Goal: Task Accomplishment & Management: Manage account settings

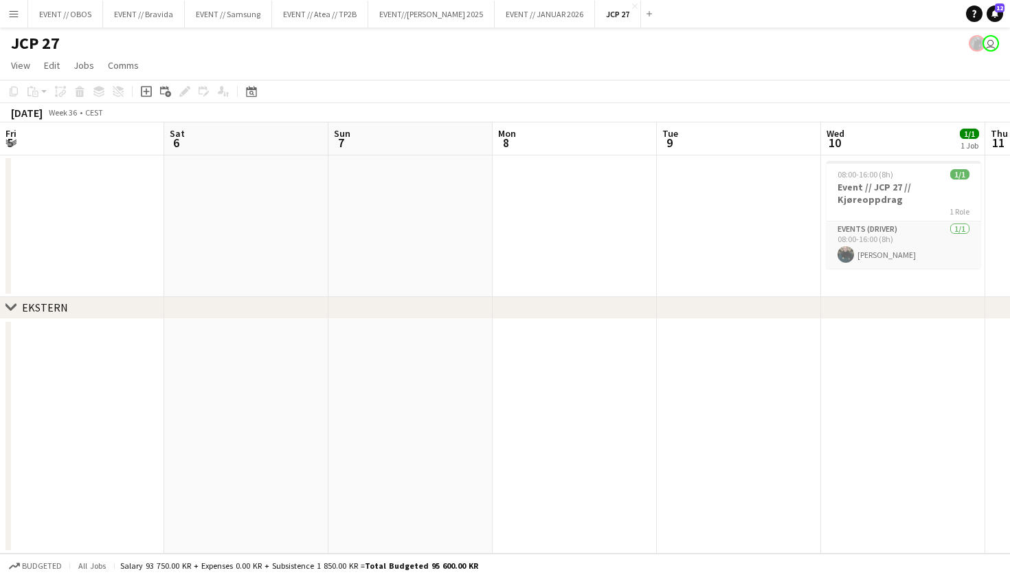
scroll to position [0, 421]
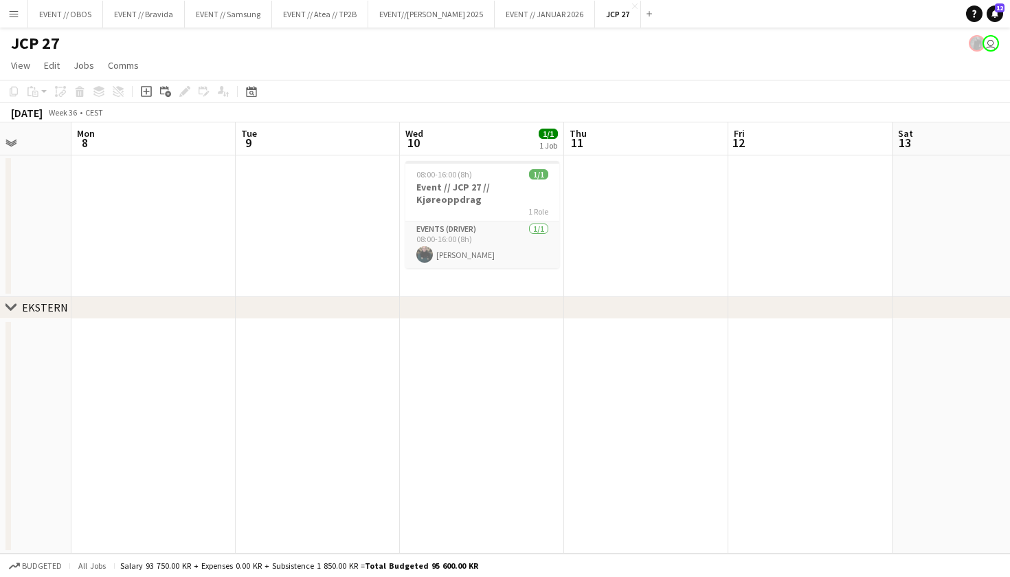
click at [18, 16] on app-icon "Menu" at bounding box center [13, 13] width 11 height 11
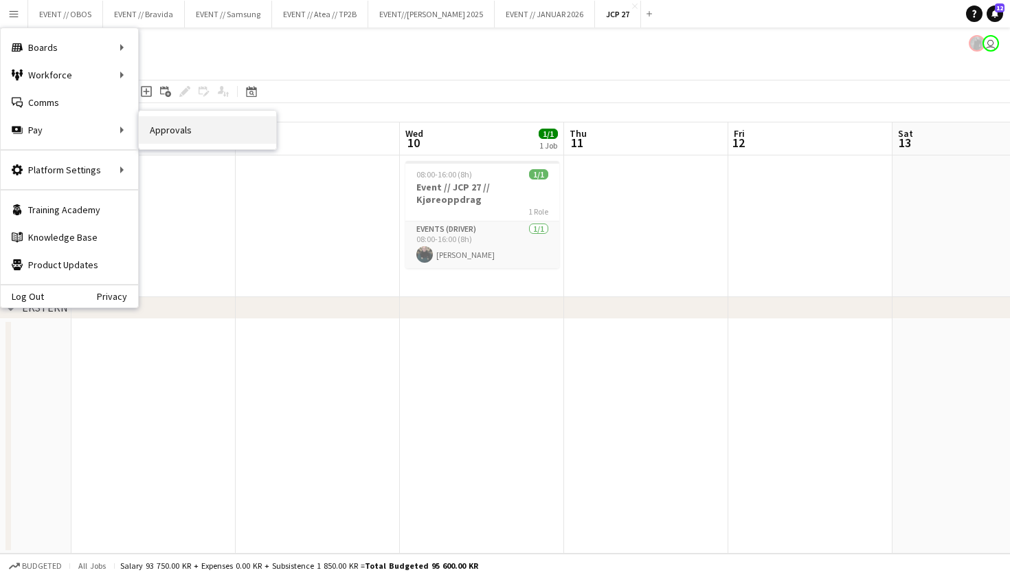
click at [151, 129] on link "Approvals" at bounding box center [207, 129] width 137 height 27
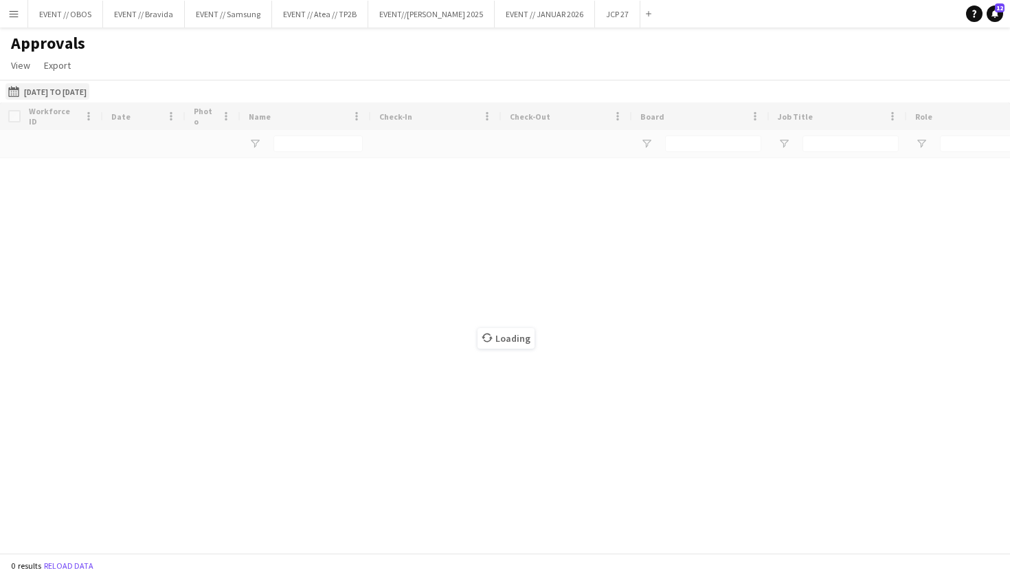
click at [58, 85] on button "[DATE] to [DATE] [DATE] to [DATE]" at bounding box center [47, 91] width 84 height 16
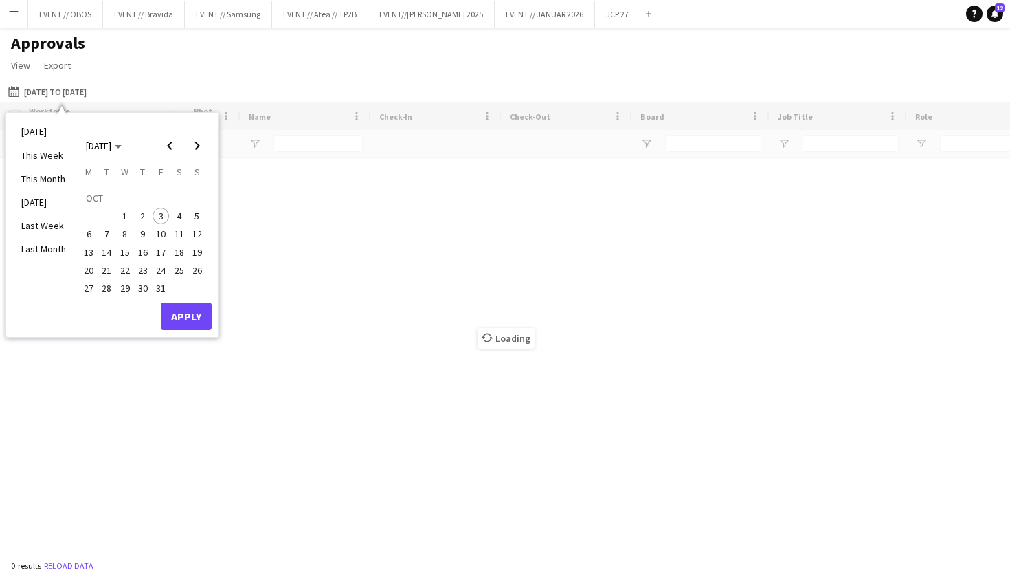
click at [203, 123] on div "[DATE] [DATE]" at bounding box center [142, 139] width 137 height 39
click at [193, 316] on button "Apply" at bounding box center [186, 315] width 51 height 27
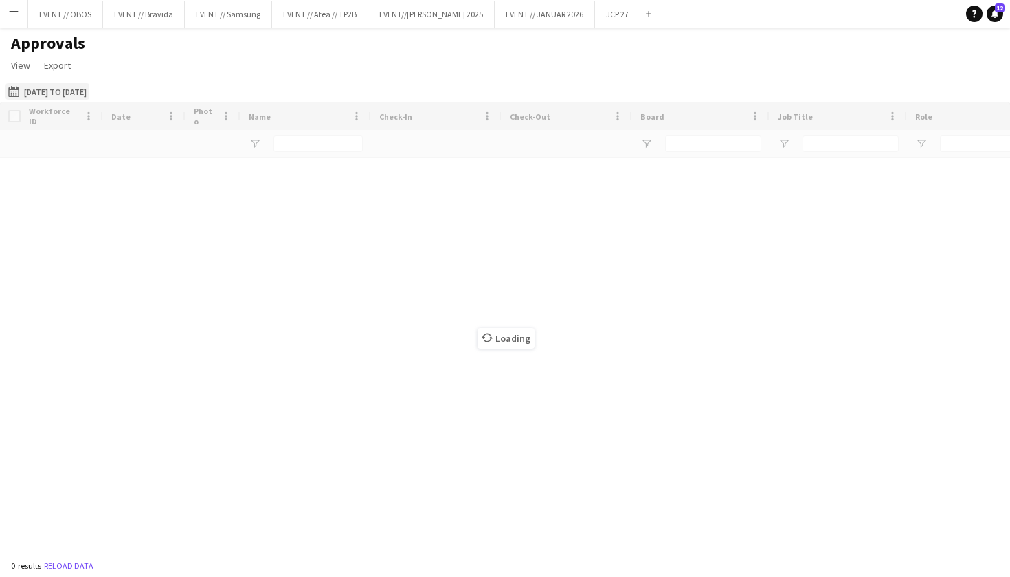
click at [64, 92] on button "[DATE] to [DATE] [DATE] to [DATE]" at bounding box center [47, 91] width 84 height 16
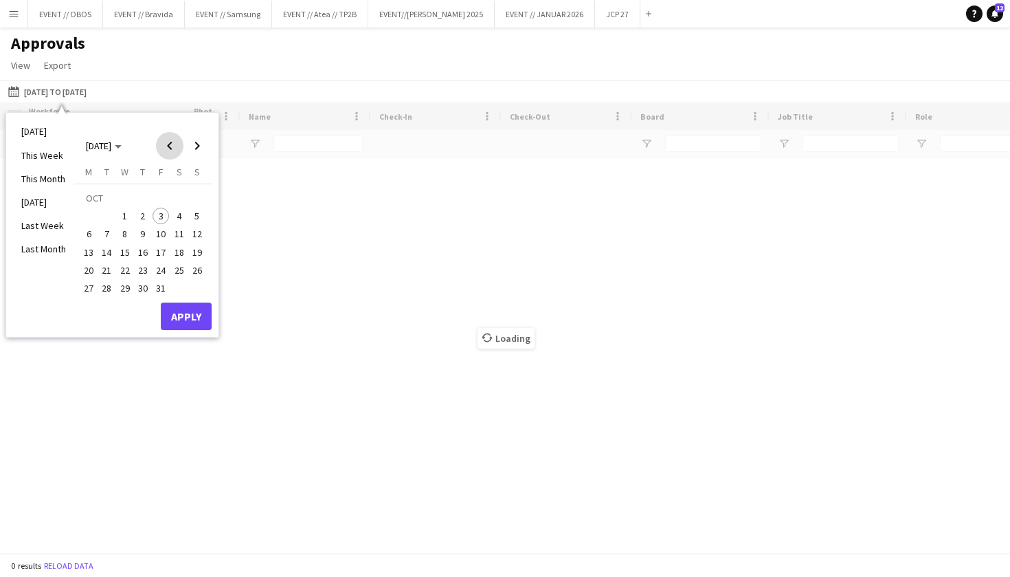
click at [161, 140] on span "Previous month" at bounding box center [169, 145] width 27 height 27
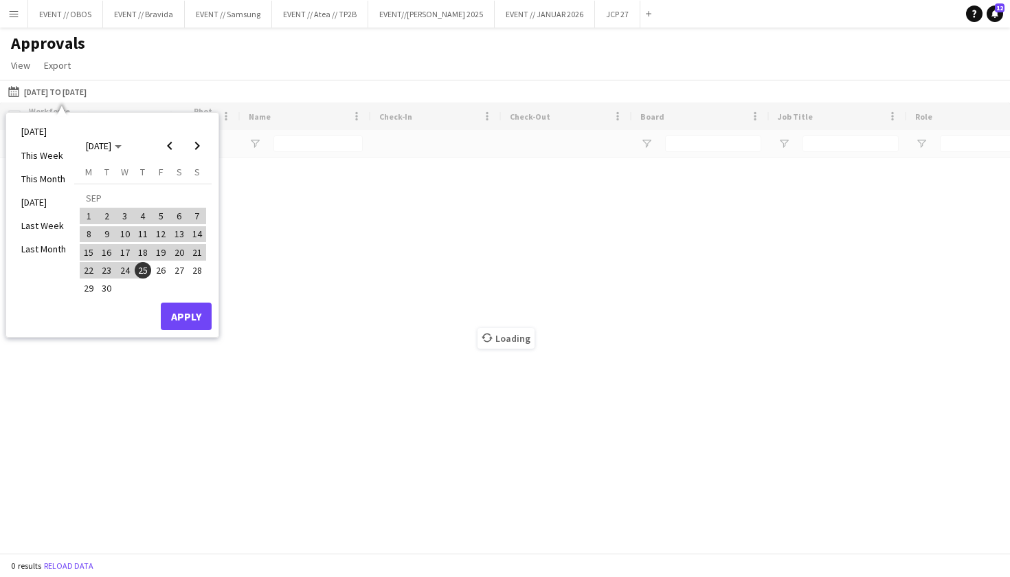
click at [85, 217] on span "1" at bounding box center [88, 216] width 16 height 16
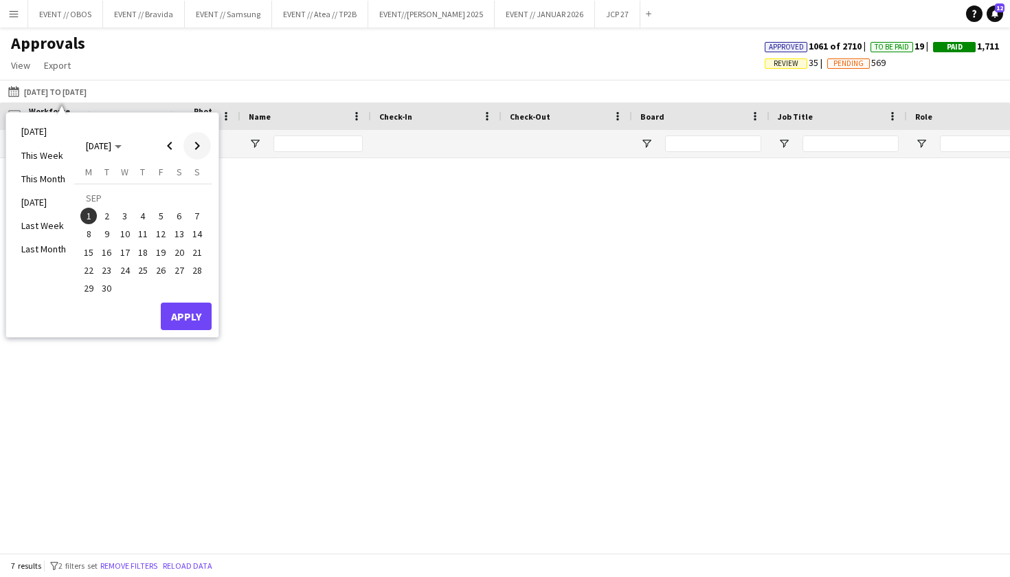
click at [199, 150] on span "Next month" at bounding box center [196, 145] width 27 height 27
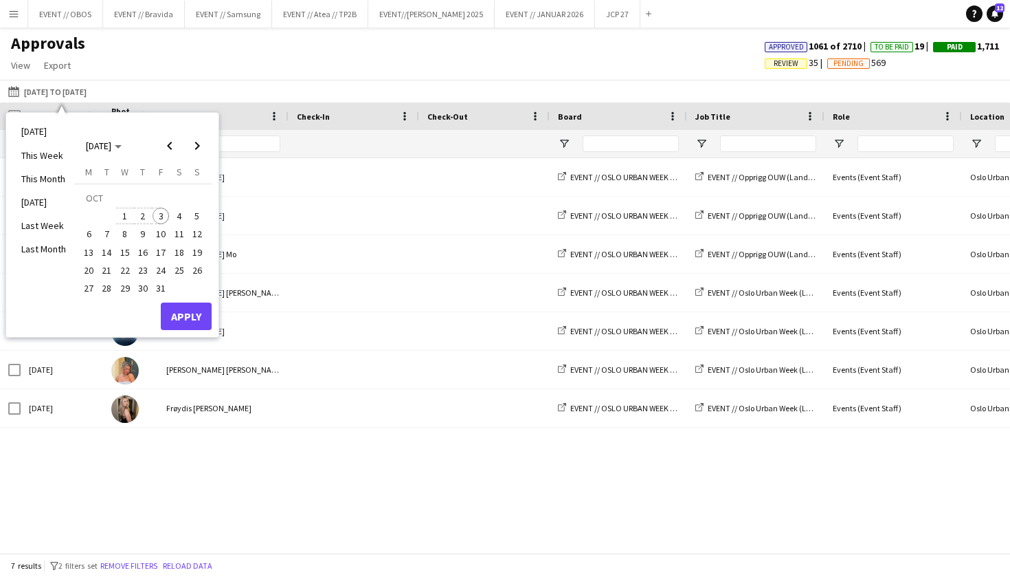
click at [154, 214] on span "3" at bounding box center [161, 216] width 16 height 16
click at [186, 318] on button "Apply" at bounding box center [186, 315] width 51 height 27
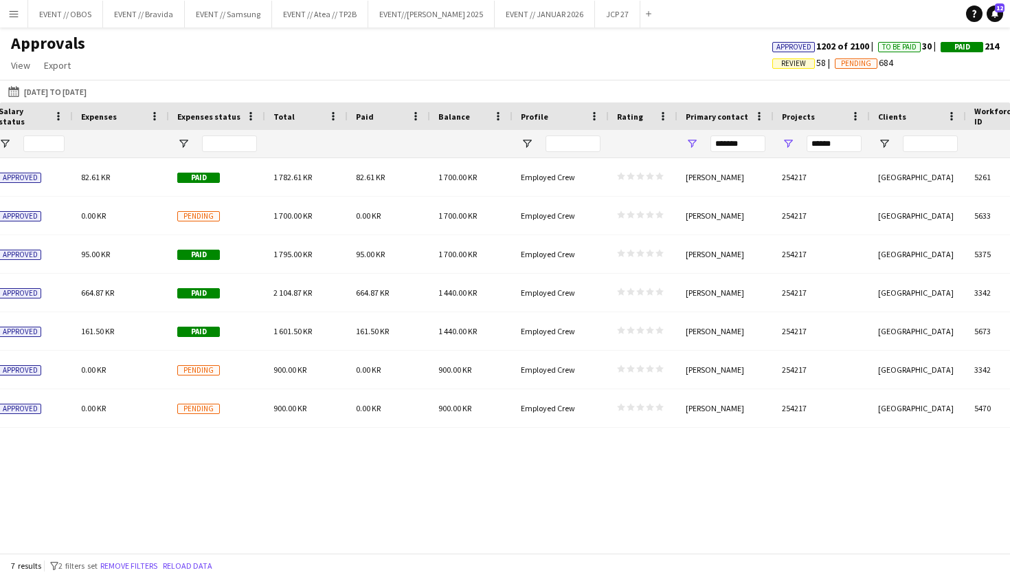
click at [39, 104] on div "Salary status" at bounding box center [32, 115] width 66 height 27
click at [40, 103] on div "Salary status" at bounding box center [32, 115] width 66 height 27
click at [43, 96] on button "[DATE] to [DATE] [DATE] to [DATE]" at bounding box center [47, 91] width 84 height 16
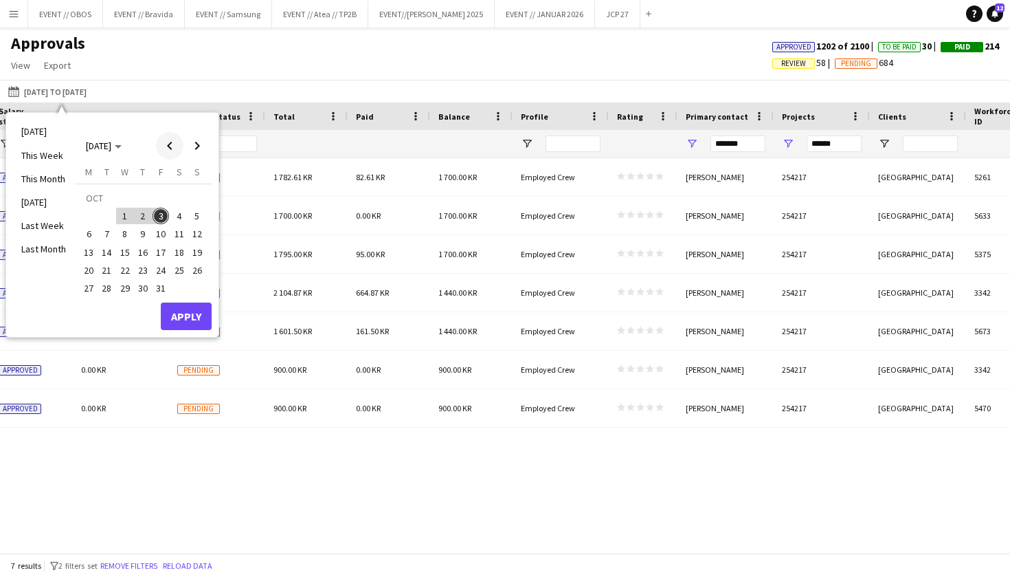
click at [172, 137] on span "Previous month" at bounding box center [169, 145] width 27 height 27
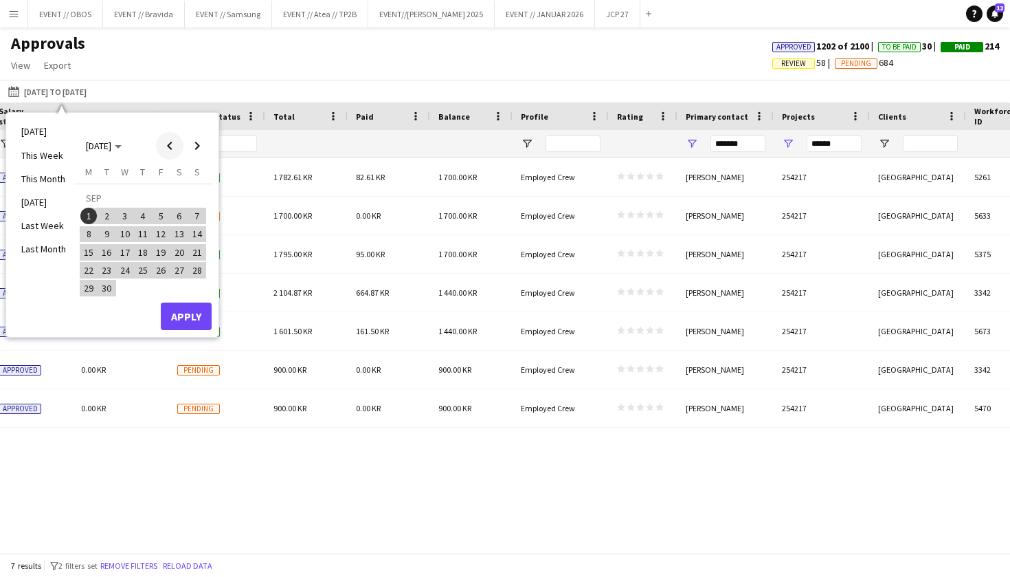
click at [172, 137] on span "Previous month" at bounding box center [169, 145] width 27 height 27
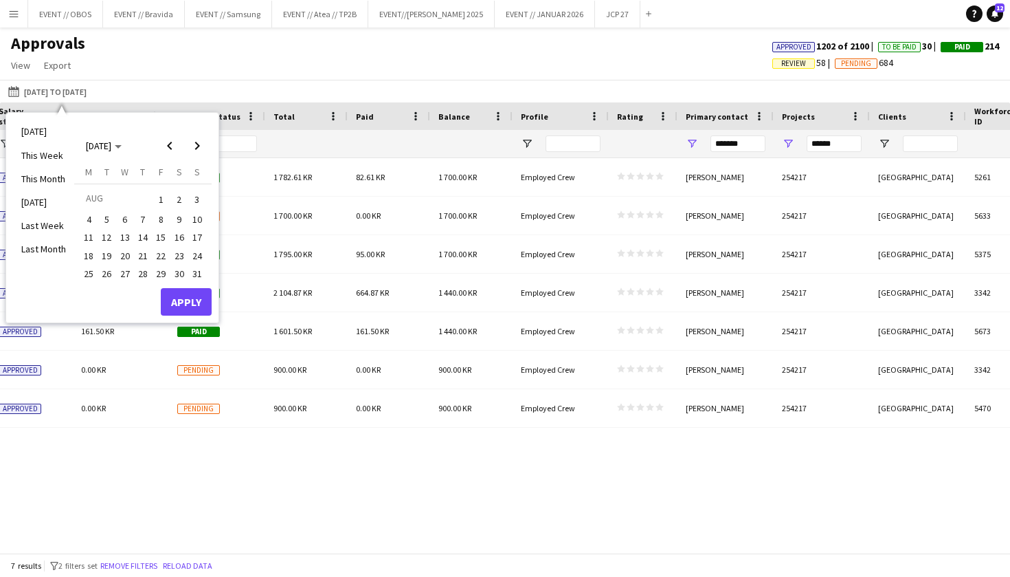
click at [166, 203] on span "1" at bounding box center [161, 199] width 16 height 19
click at [196, 152] on span "Next month" at bounding box center [196, 145] width 27 height 27
click at [108, 283] on span "30" at bounding box center [107, 288] width 16 height 16
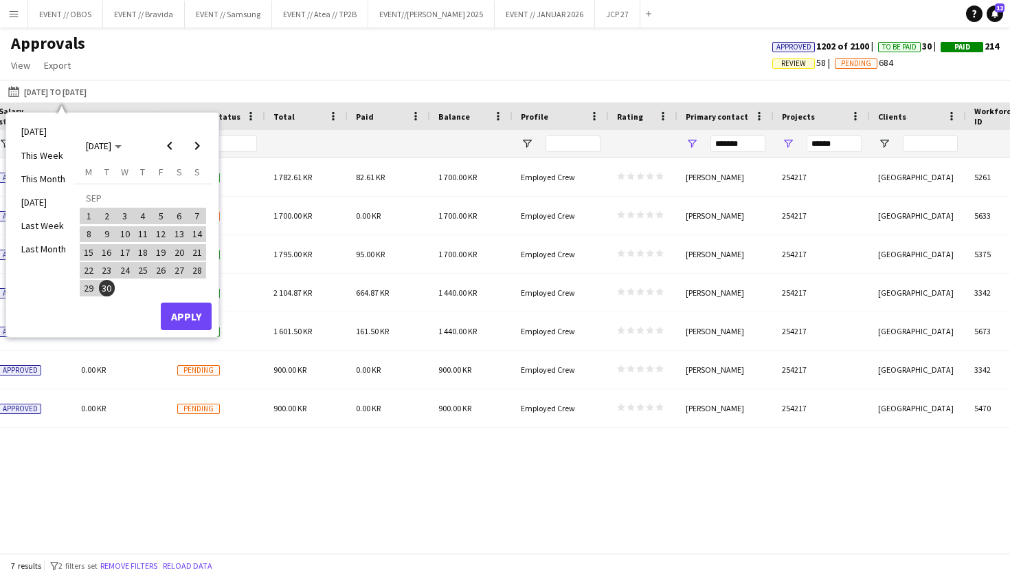
click at [199, 328] on button "Apply" at bounding box center [186, 315] width 51 height 27
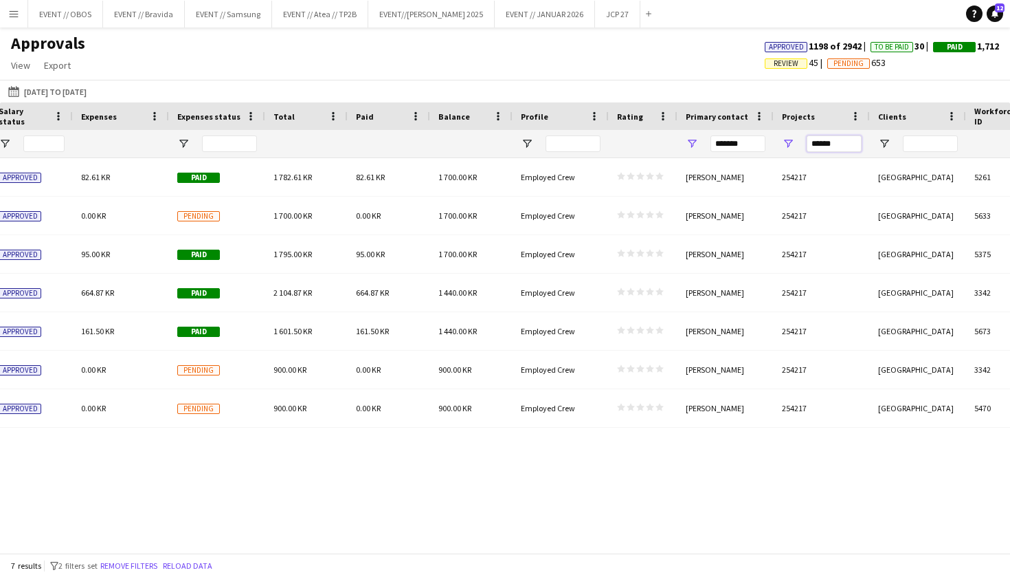
drag, startPoint x: 852, startPoint y: 142, endPoint x: 784, endPoint y: 138, distance: 68.2
click at [784, 138] on div "******" at bounding box center [822, 143] width 96 height 27
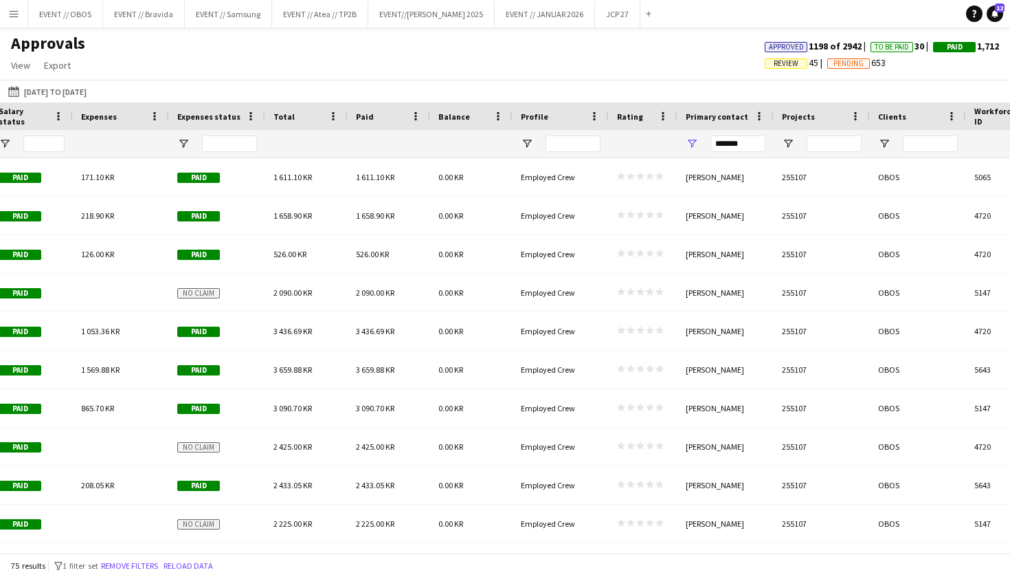
click at [638, 85] on div "[DATE] to [DATE] [DATE] to [DATE] [DATE] This Week This Month [DATE] Last Week …" at bounding box center [505, 91] width 1010 height 23
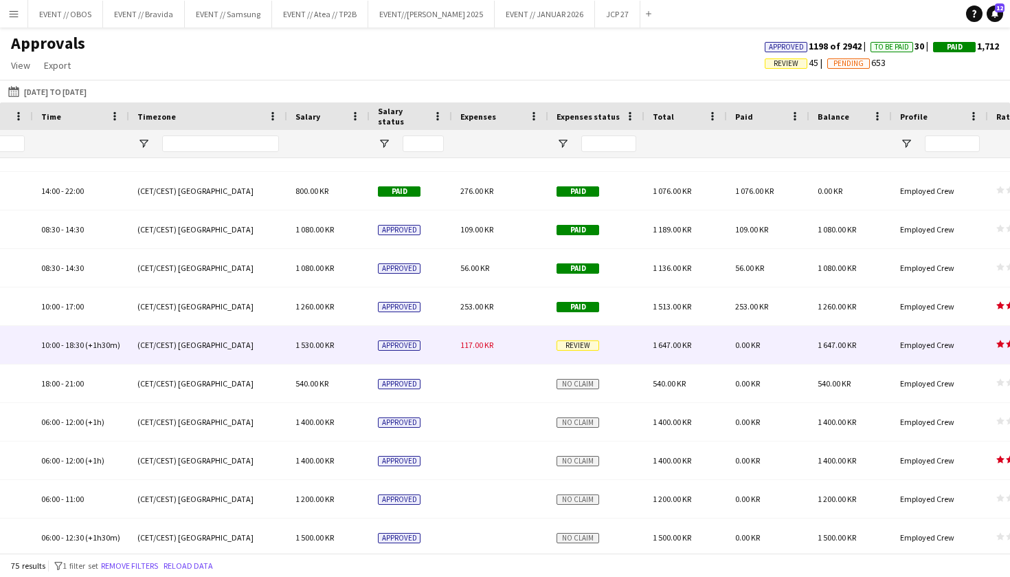
click at [457, 345] on div "117.00 KR" at bounding box center [500, 345] width 96 height 38
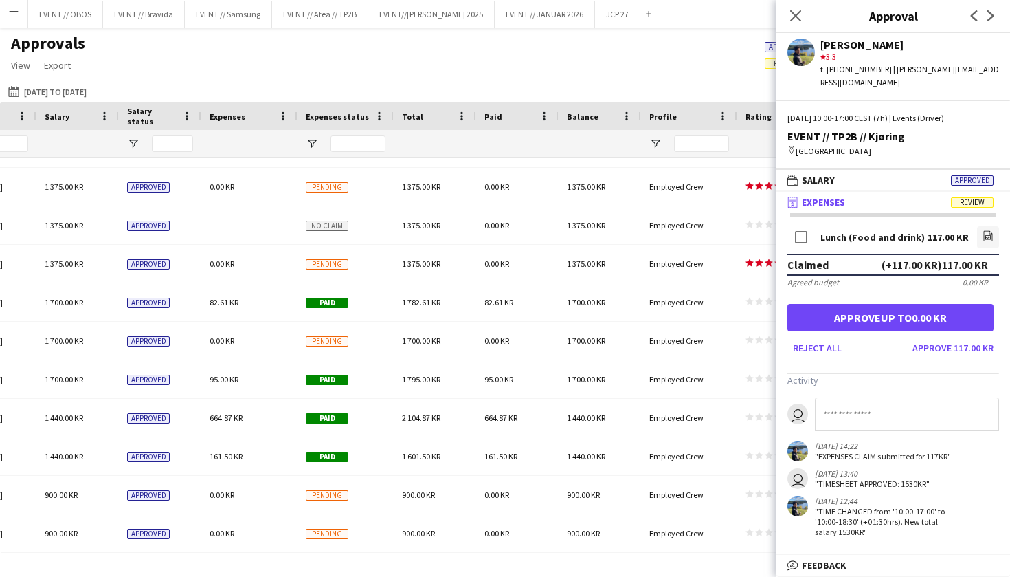
click at [835, 38] on div "[PERSON_NAME]" at bounding box center [910, 44] width 179 height 12
click at [839, 46] on div "[PERSON_NAME]" at bounding box center [910, 44] width 179 height 12
click at [810, 46] on app-user-avatar at bounding box center [801, 51] width 27 height 27
click at [828, 170] on mat-expansion-panel-header "wallet Salary Approved" at bounding box center [894, 180] width 234 height 21
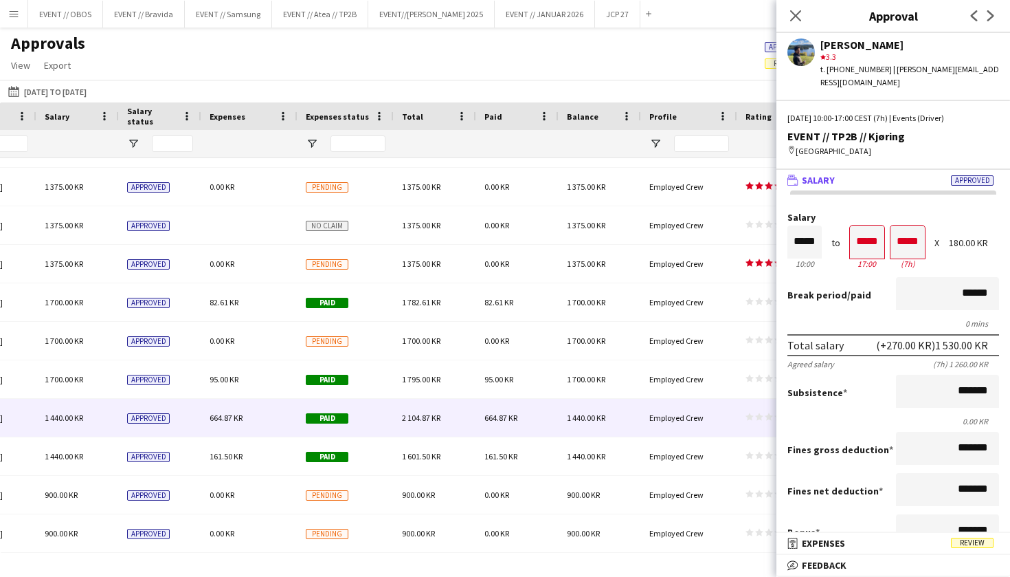
click at [395, 420] on div "2 104.87 KR" at bounding box center [435, 418] width 82 height 38
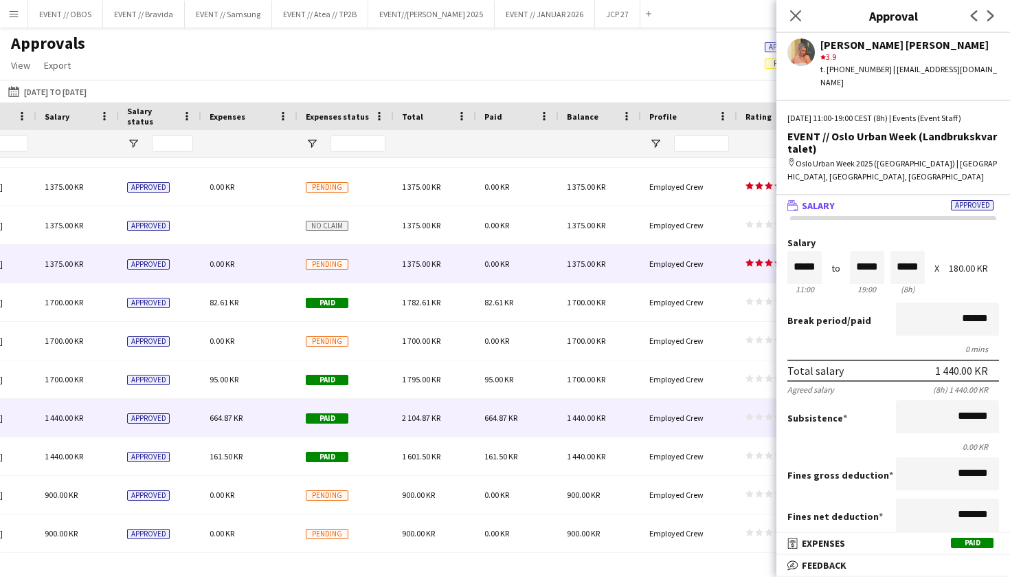
click at [447, 270] on div "1 375.00 KR" at bounding box center [435, 264] width 82 height 38
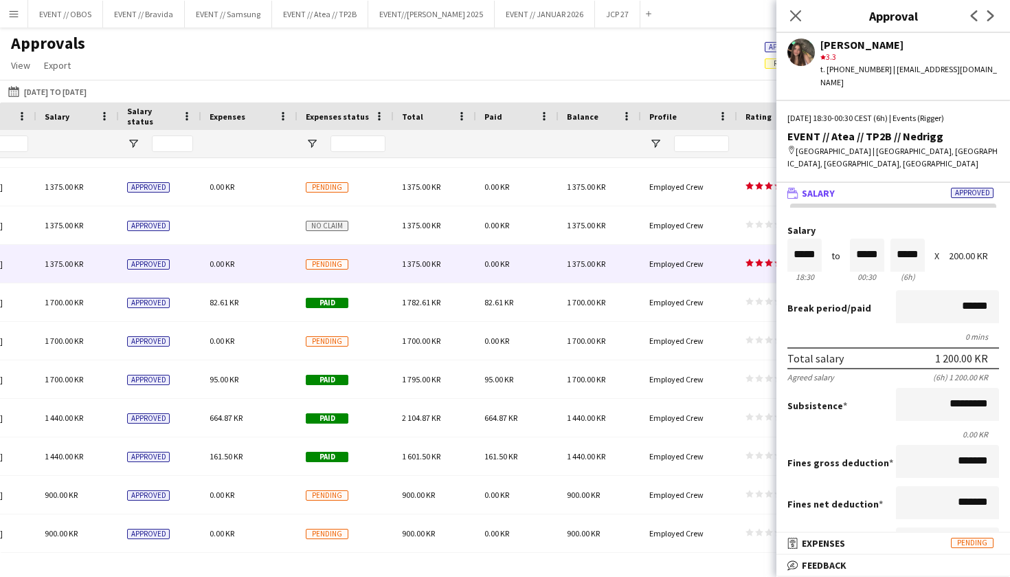
click at [470, 61] on div "Approvals View Customise view Customise filters Reset Filters Reset View Reset …" at bounding box center [505, 56] width 1010 height 47
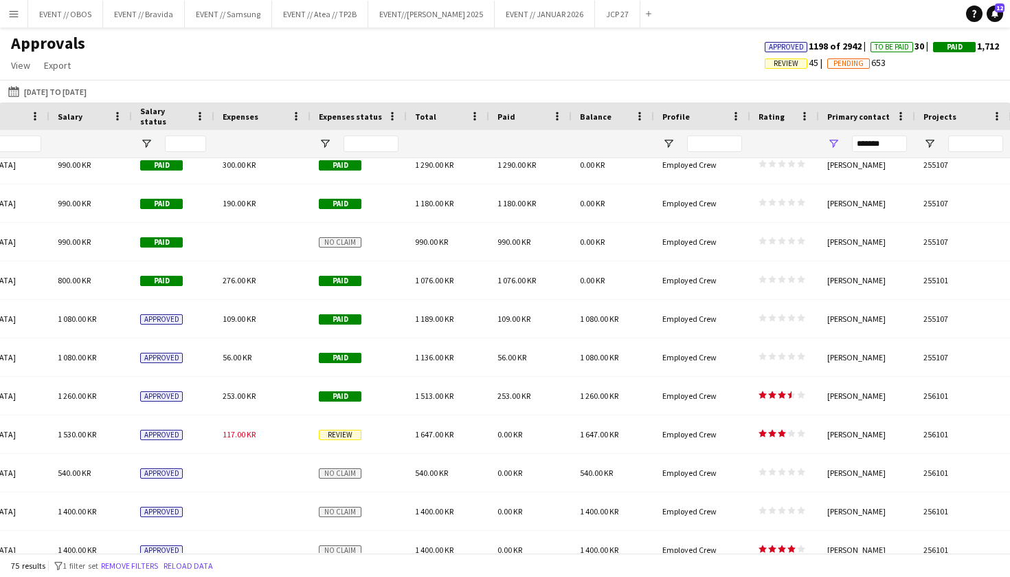
click at [12, 19] on app-icon "Menu" at bounding box center [13, 13] width 11 height 11
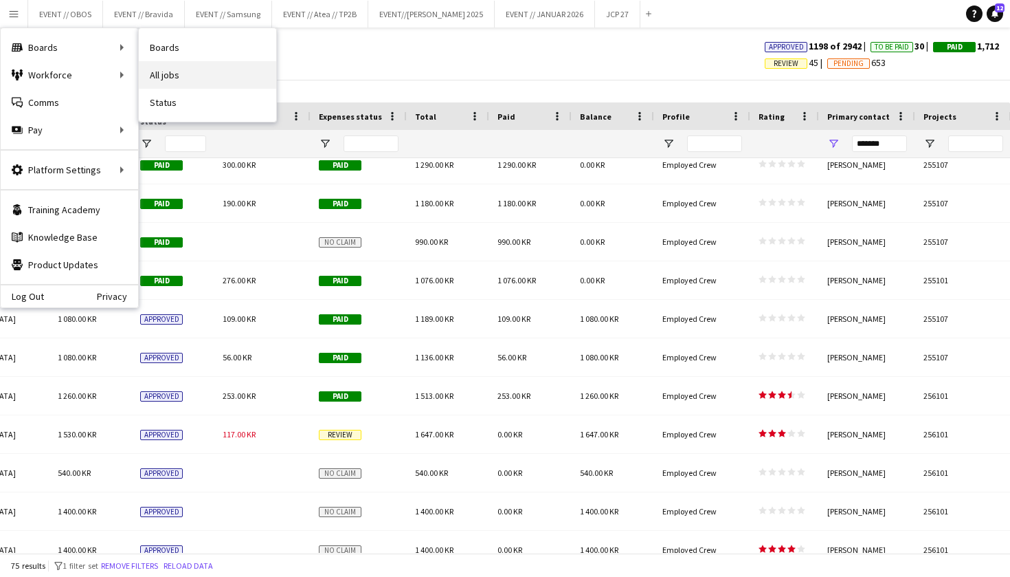
click at [160, 70] on link "All jobs" at bounding box center [207, 74] width 137 height 27
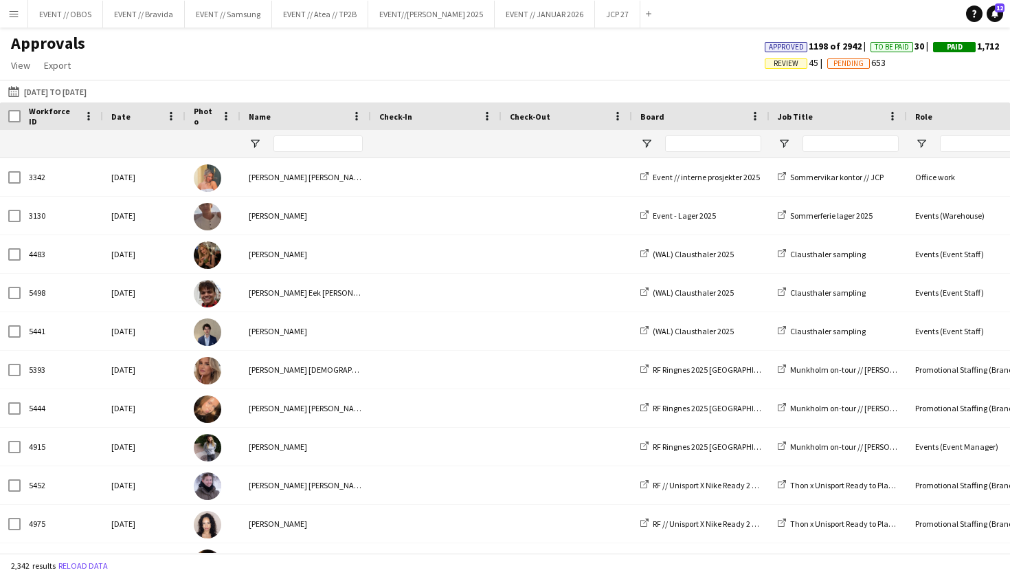
click at [16, 18] on app-icon "Menu" at bounding box center [13, 13] width 11 height 11
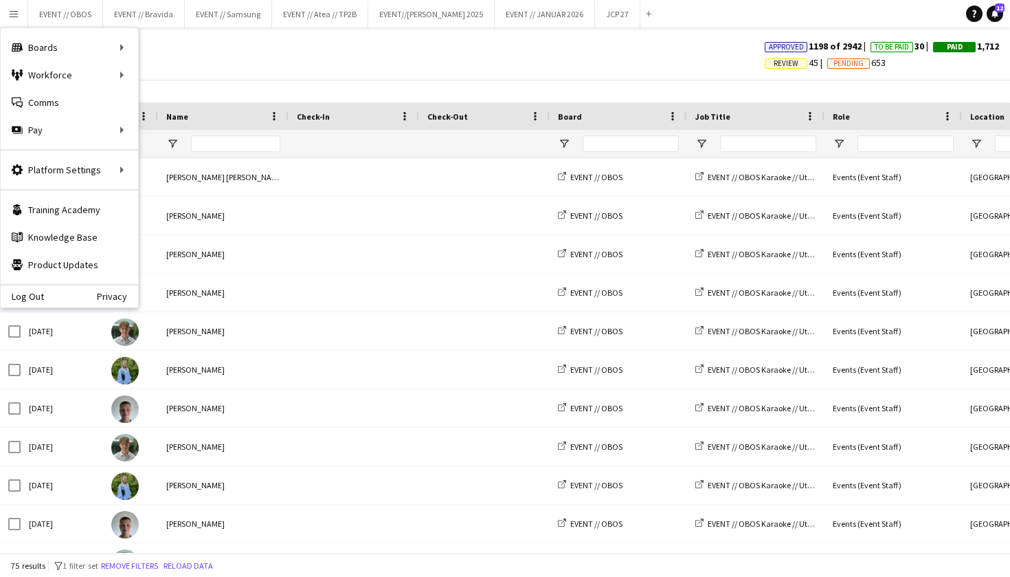
click at [337, 71] on div "Approvals View Customise view Customise filters Reset Filters Reset View Reset …" at bounding box center [505, 56] width 1010 height 47
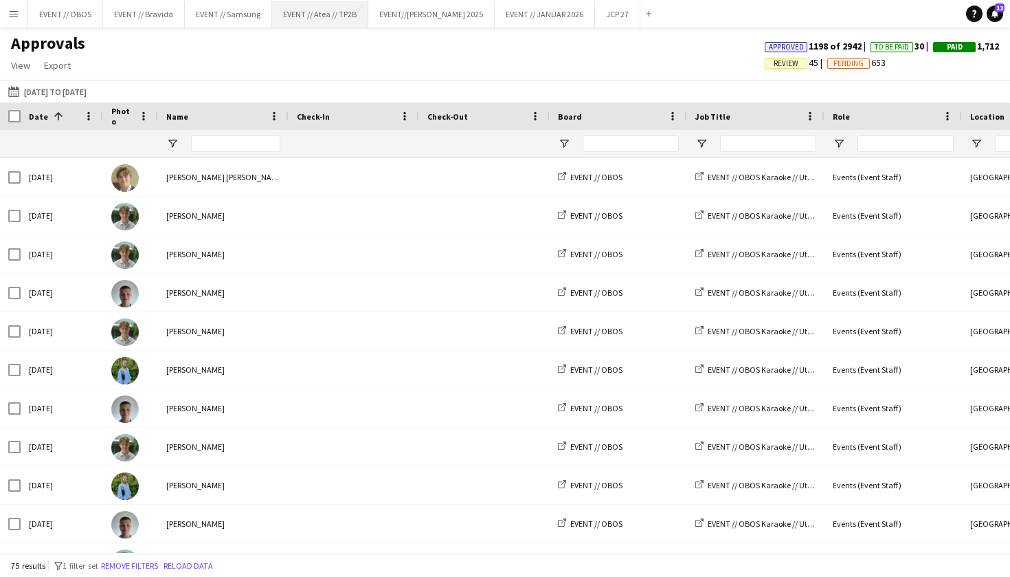
click at [315, 16] on button "EVENT // Atea // TP2B Close" at bounding box center [320, 14] width 96 height 27
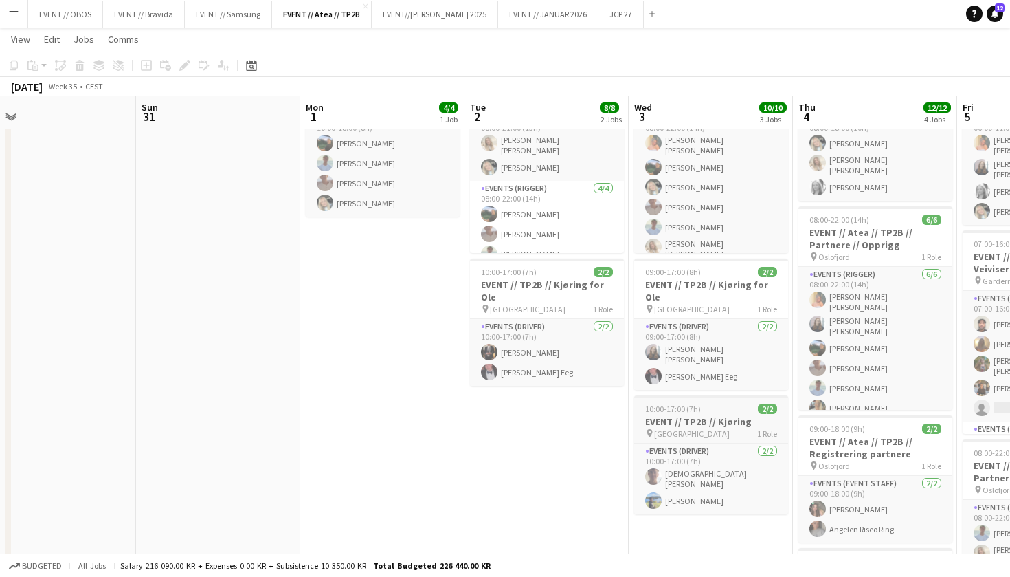
click at [722, 427] on div "pin Oslo 1 Role" at bounding box center [711, 432] width 154 height 11
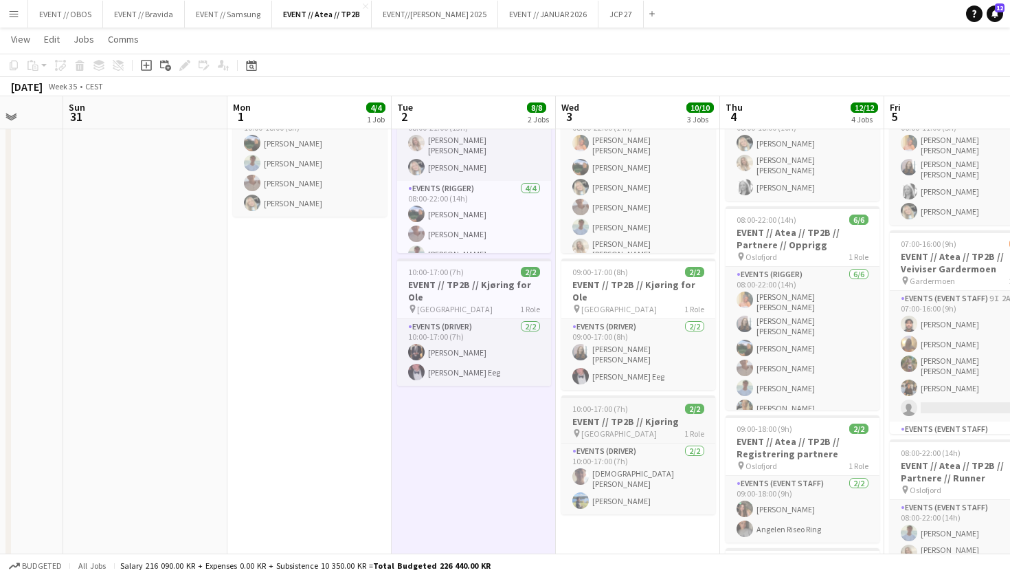
click at [567, 415] on h3 "EVENT // TP2B // Kjøring" at bounding box center [638, 421] width 154 height 12
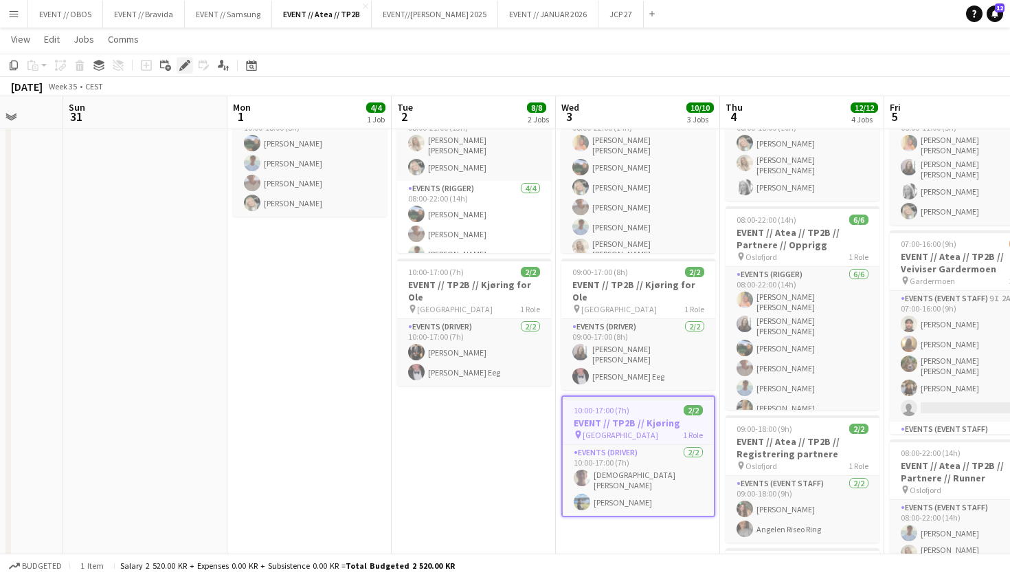
click at [186, 64] on icon at bounding box center [185, 66] width 8 height 8
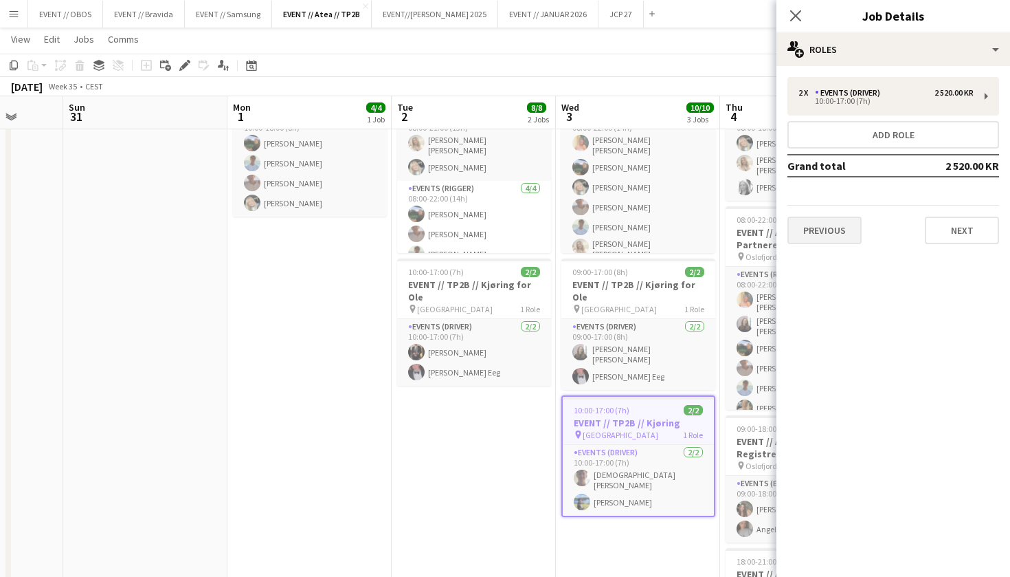
click at [841, 232] on button "Previous" at bounding box center [825, 229] width 74 height 27
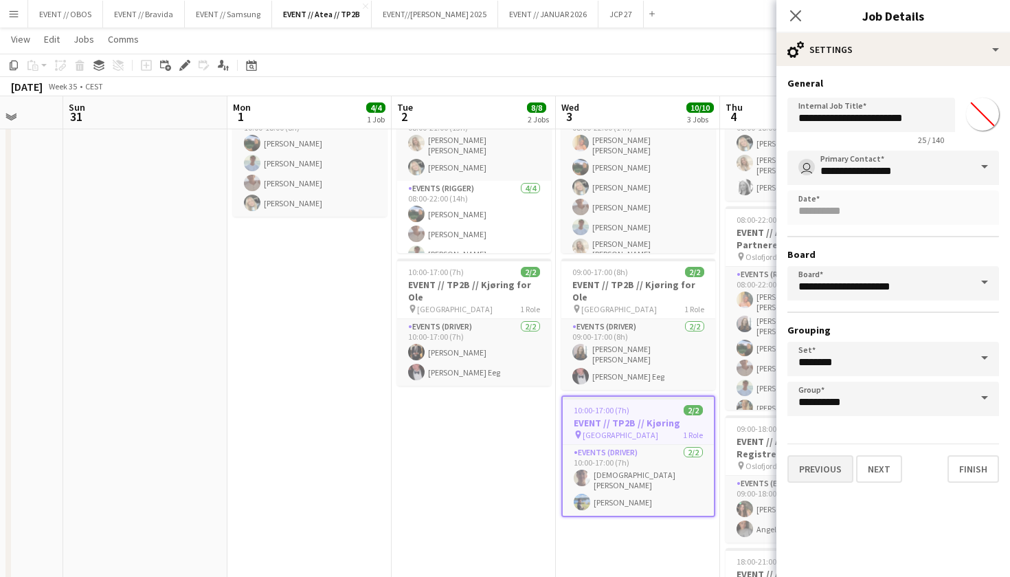
click at [814, 465] on button "Previous" at bounding box center [821, 468] width 66 height 27
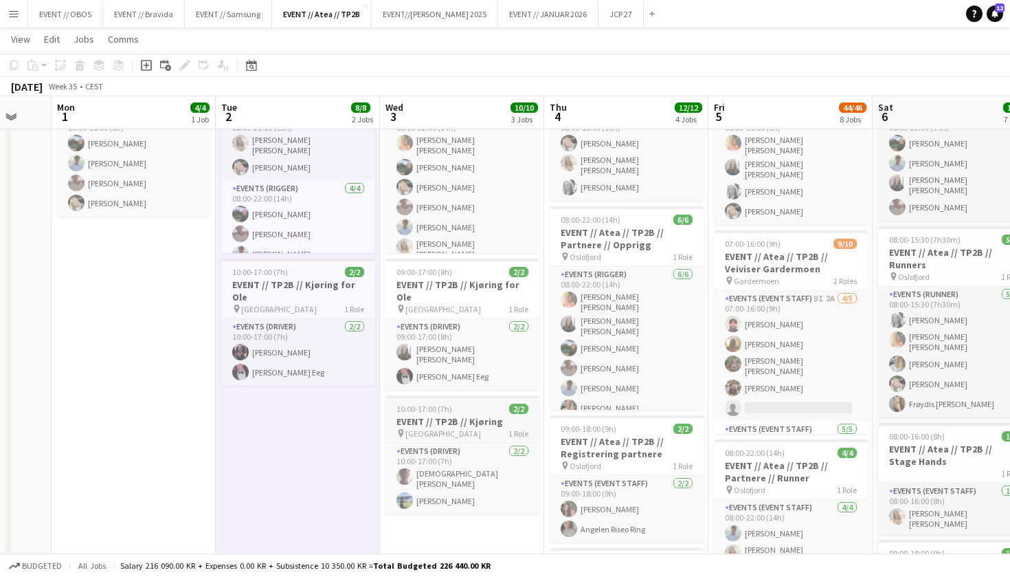
click at [423, 415] on h3 "EVENT // TP2B // Kjøring" at bounding box center [463, 421] width 154 height 12
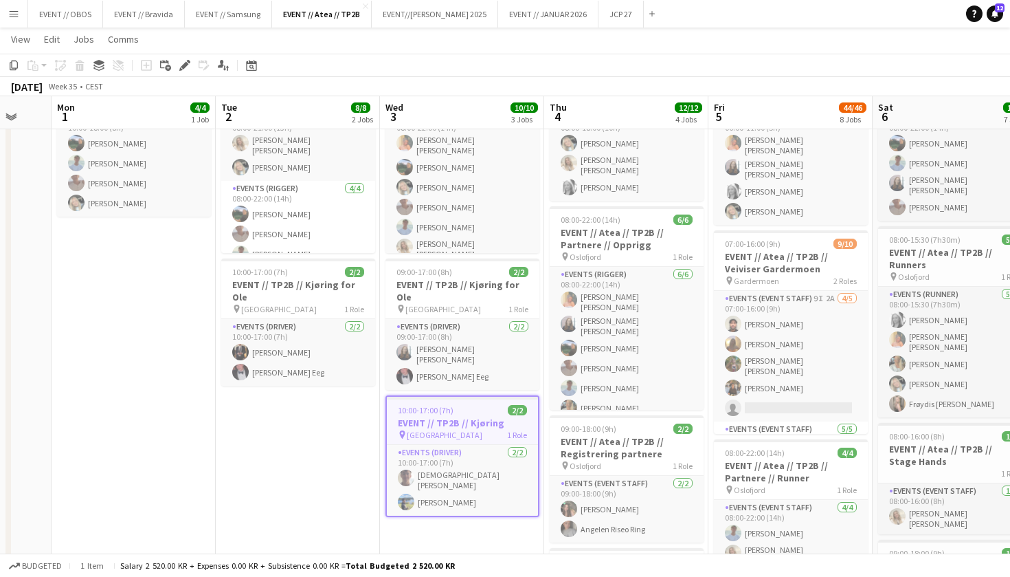
click at [425, 416] on h3 "EVENT // TP2B // Kjøring" at bounding box center [462, 422] width 151 height 12
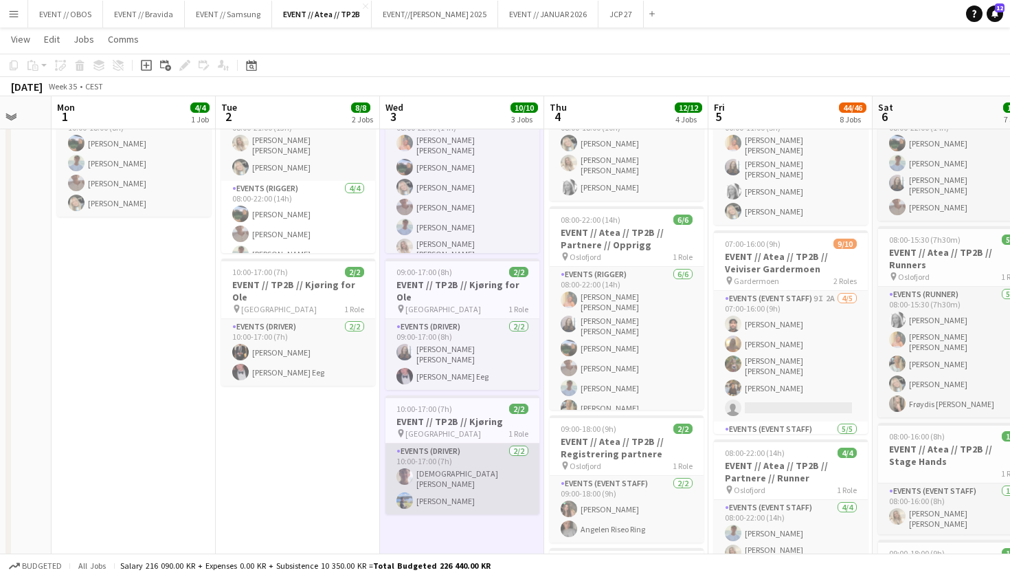
click at [419, 479] on app-card-role "Events (Driver) [DATE] 10:00-17:00 (7h) [PERSON_NAME] [PERSON_NAME]" at bounding box center [463, 478] width 154 height 71
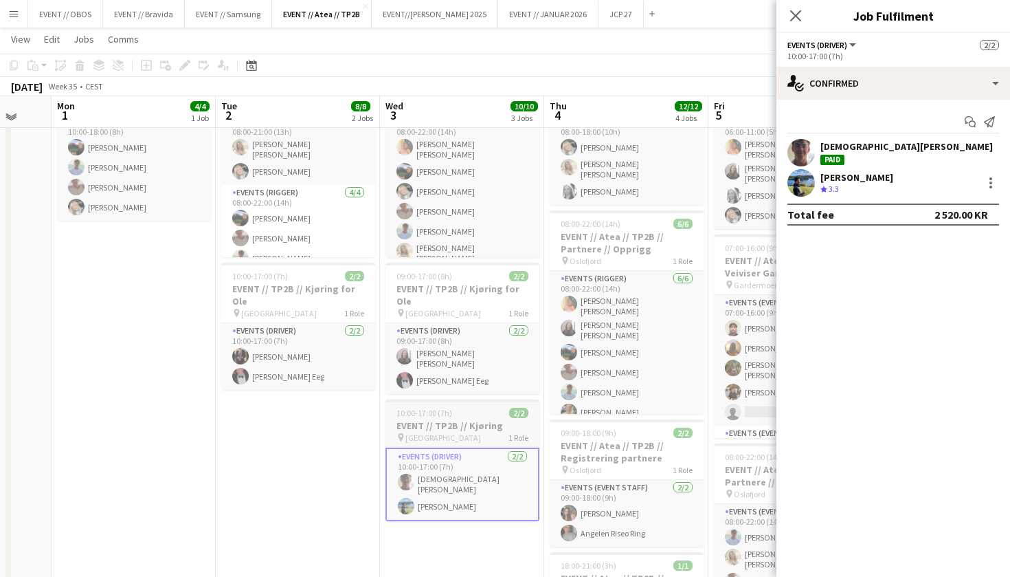
scroll to position [104, 0]
click at [419, 421] on h3 "EVENT // TP2B // Kjøring" at bounding box center [463, 427] width 154 height 12
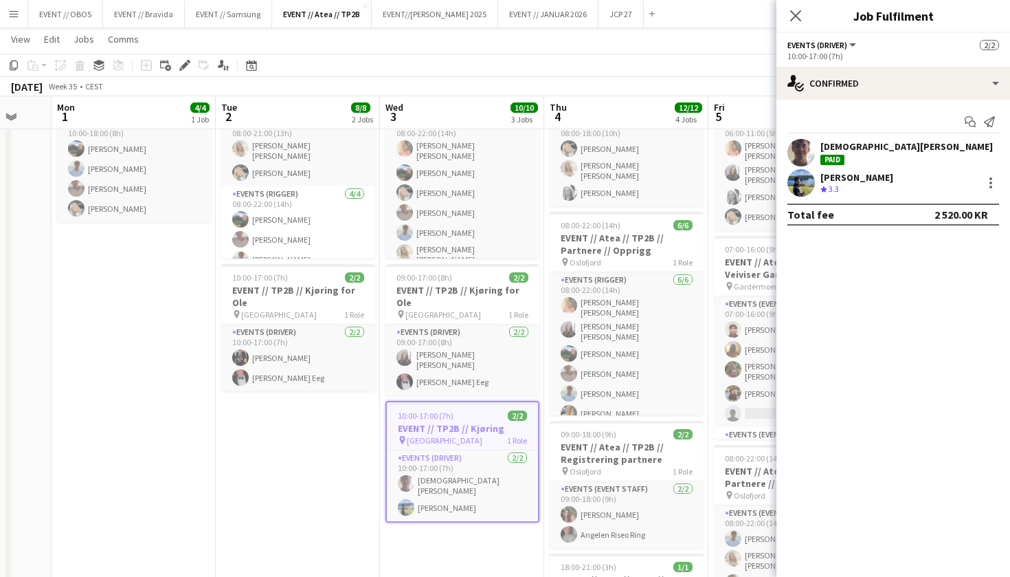
scroll to position [0, 667]
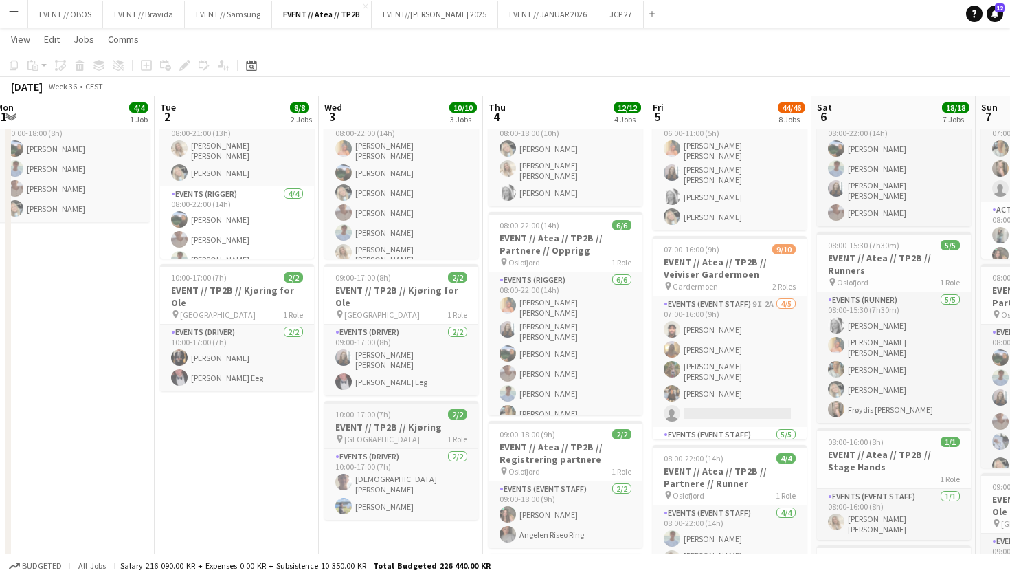
click at [377, 433] on div "pin Oslo 1 Role" at bounding box center [401, 438] width 154 height 11
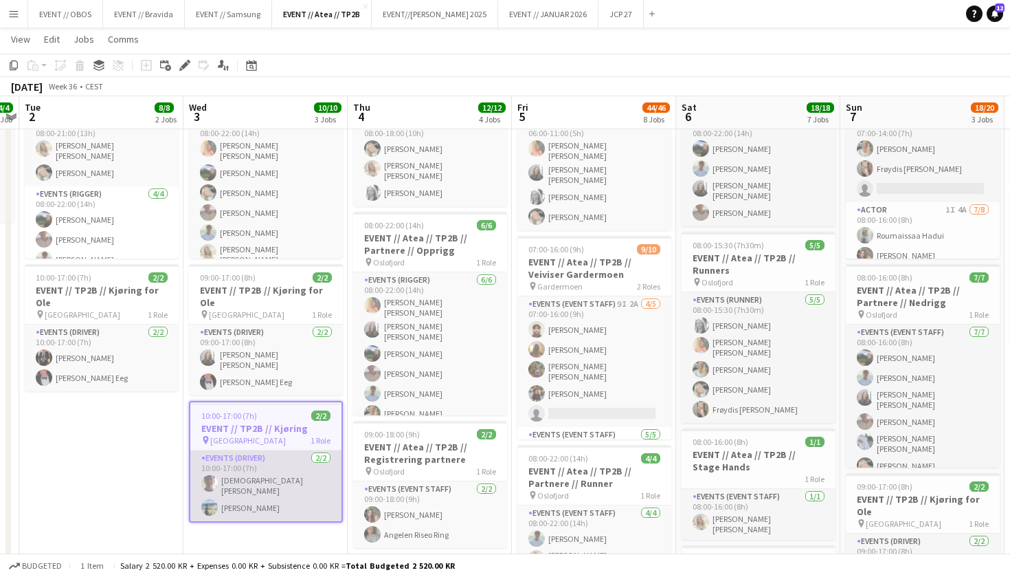
scroll to position [0, 306]
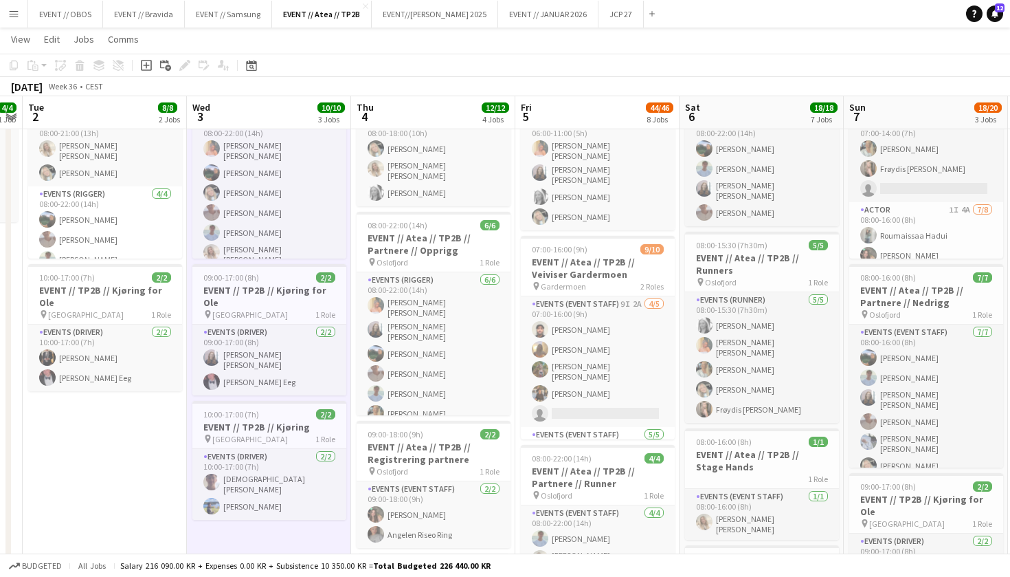
click at [18, 20] on button "Menu" at bounding box center [13, 13] width 27 height 27
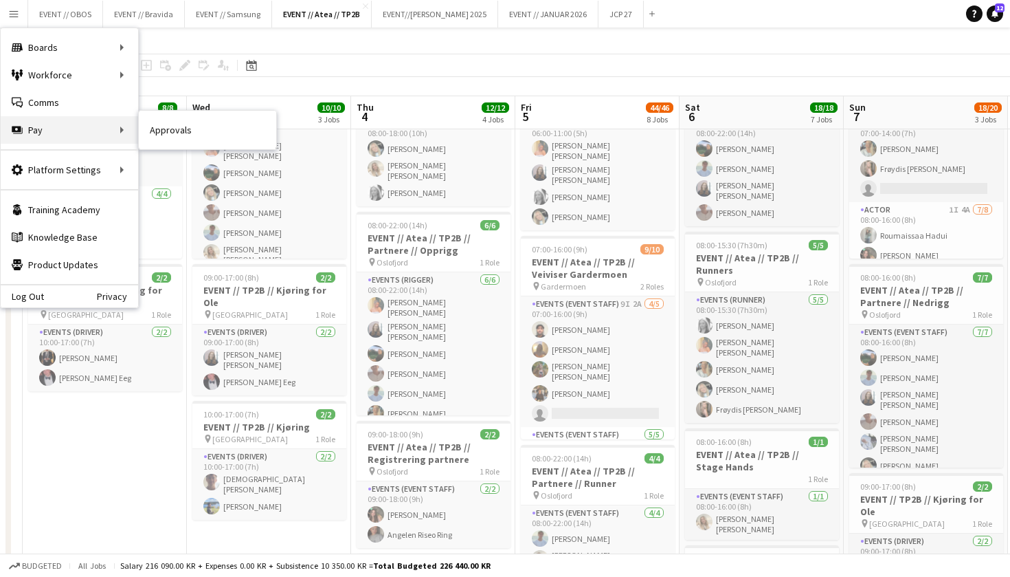
click at [119, 134] on div "Pay Pay" at bounding box center [69, 129] width 137 height 27
click at [168, 131] on link "Approvals" at bounding box center [207, 129] width 137 height 27
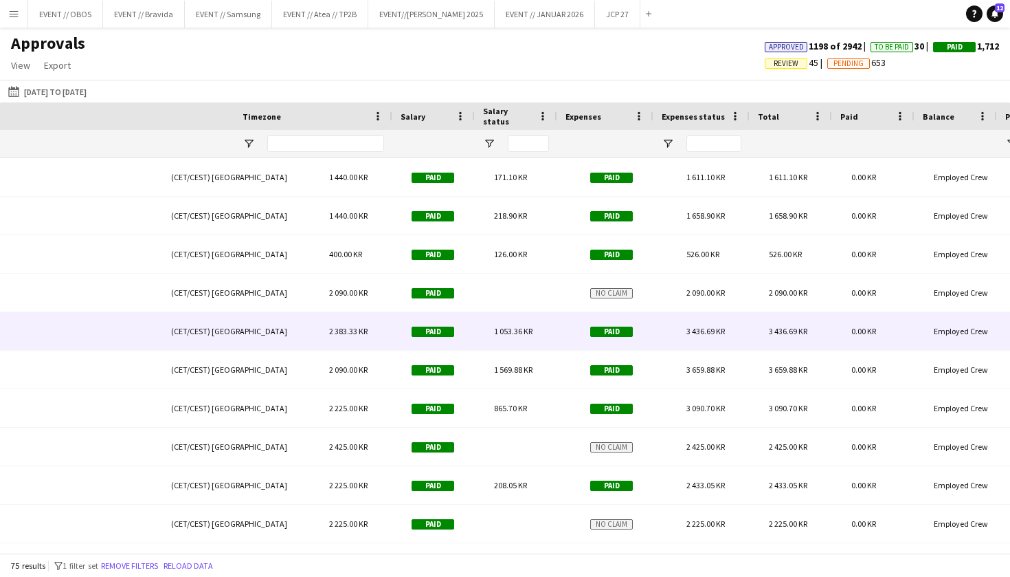
scroll to position [0, 1346]
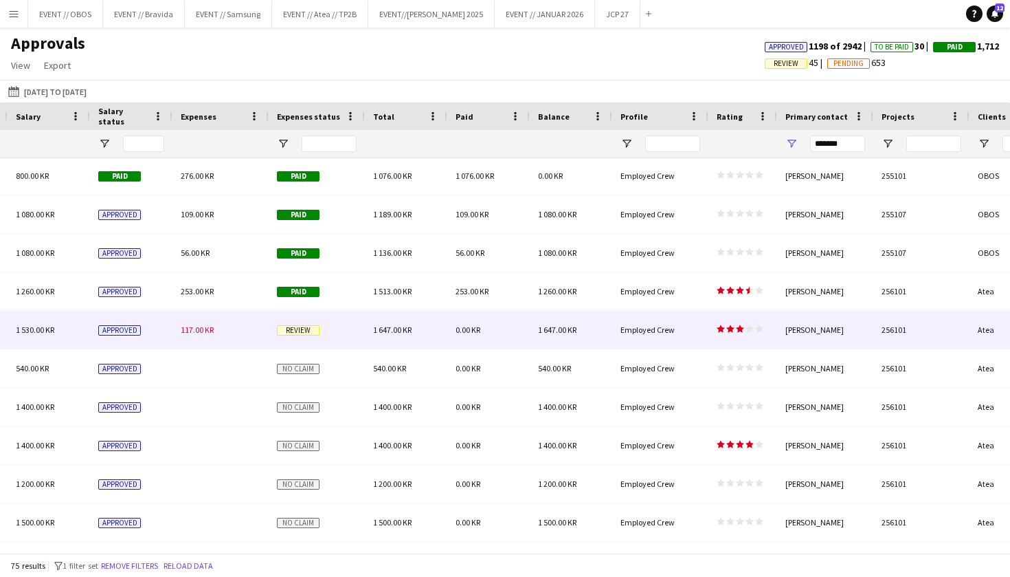
click at [357, 326] on div "Review" at bounding box center [317, 330] width 96 height 38
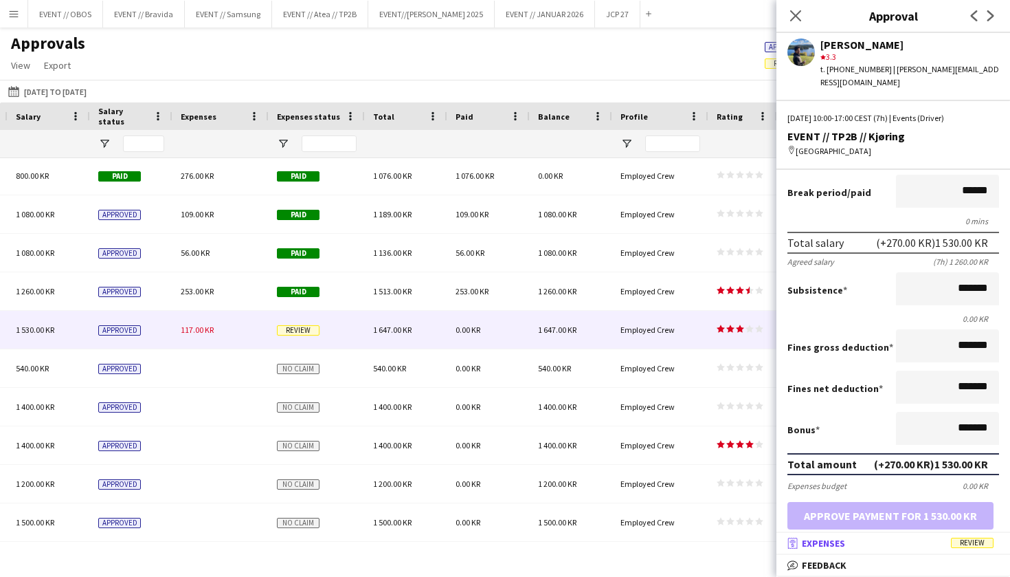
click at [871, 544] on mat-panel-title "receipt Expenses Review" at bounding box center [891, 543] width 228 height 12
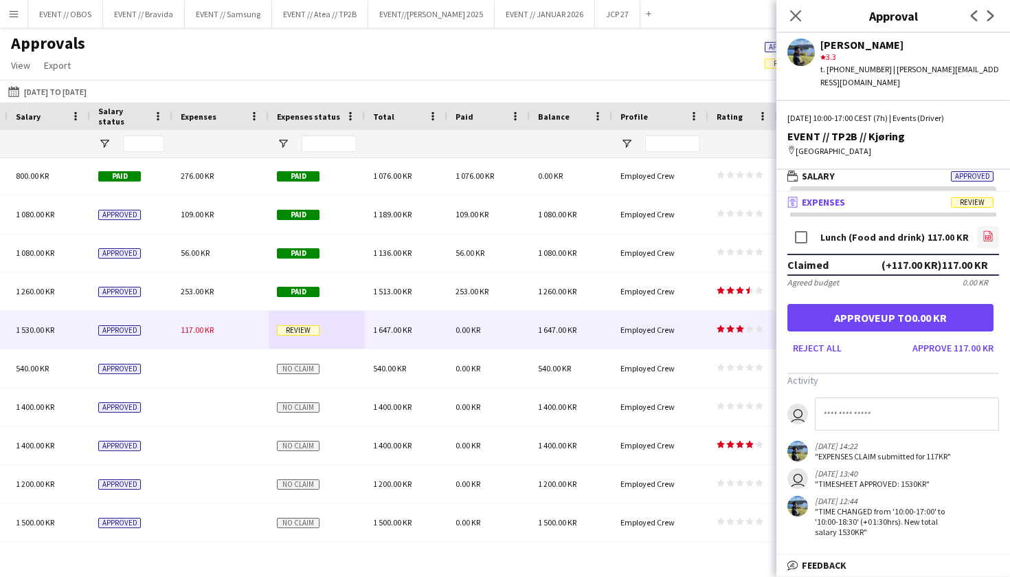
click at [992, 231] on icon at bounding box center [988, 236] width 9 height 10
click at [15, 14] on app-icon "Menu" at bounding box center [13, 13] width 11 height 11
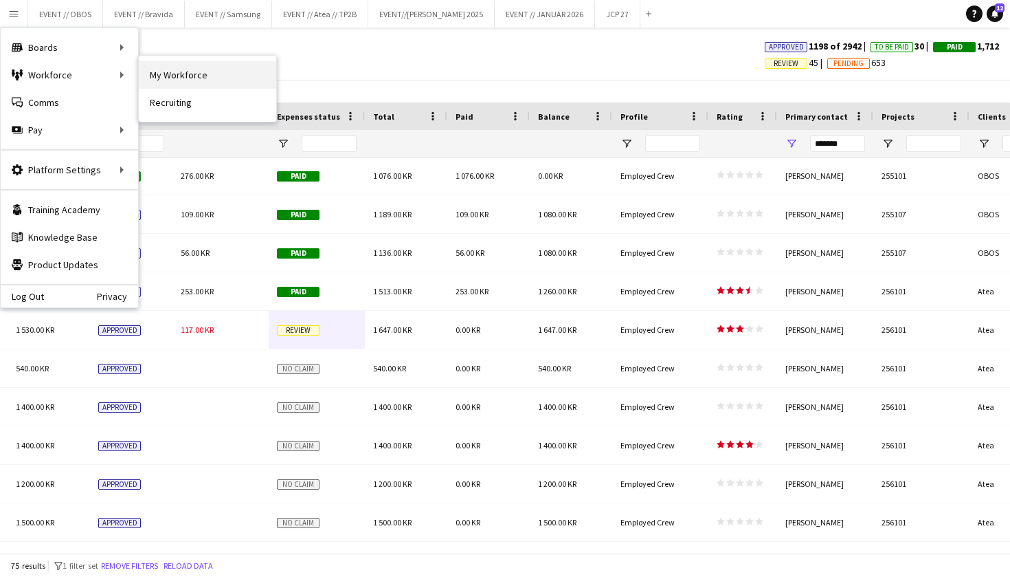
click at [144, 76] on link "My Workforce" at bounding box center [207, 74] width 137 height 27
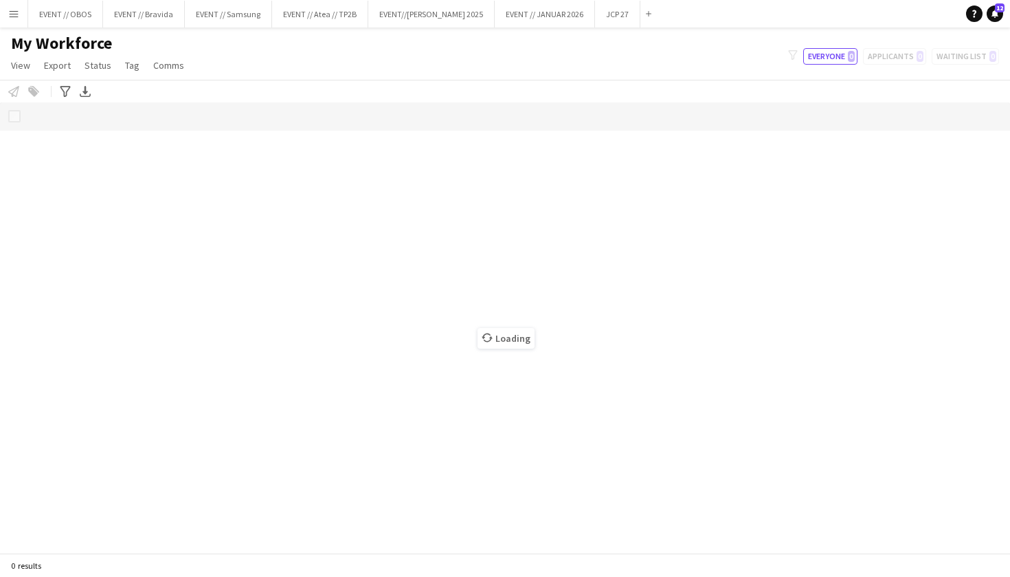
click at [16, 17] on app-icon "Menu" at bounding box center [13, 13] width 11 height 11
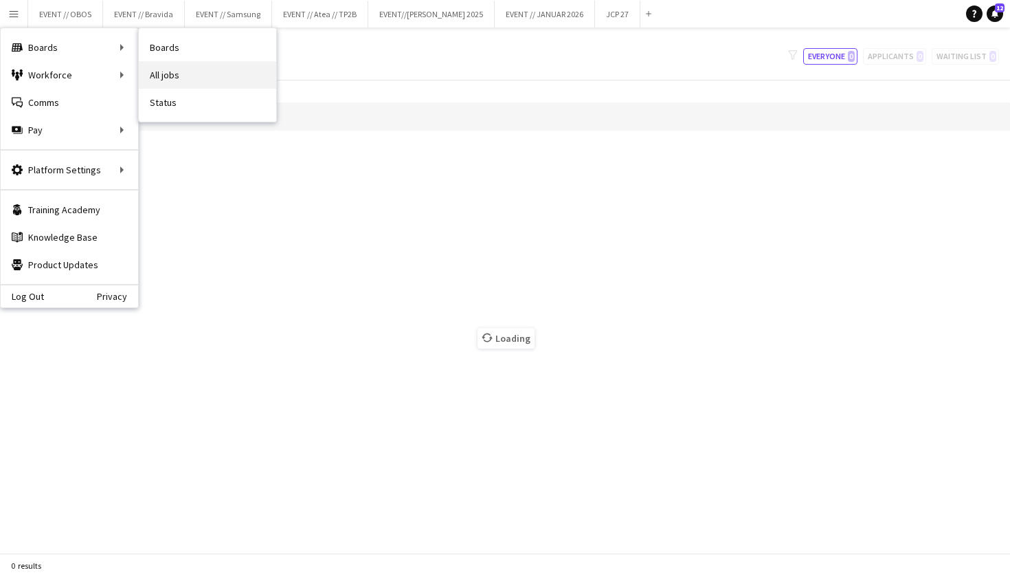
click at [153, 73] on link "All jobs" at bounding box center [207, 74] width 137 height 27
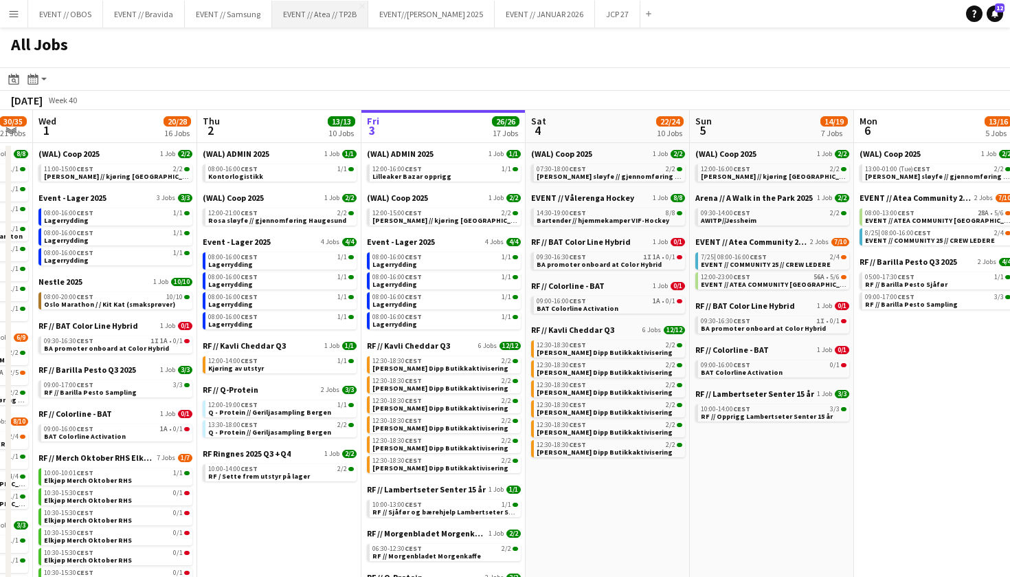
click at [304, 16] on button "EVENT // Atea // TP2B Close" at bounding box center [320, 14] width 96 height 27
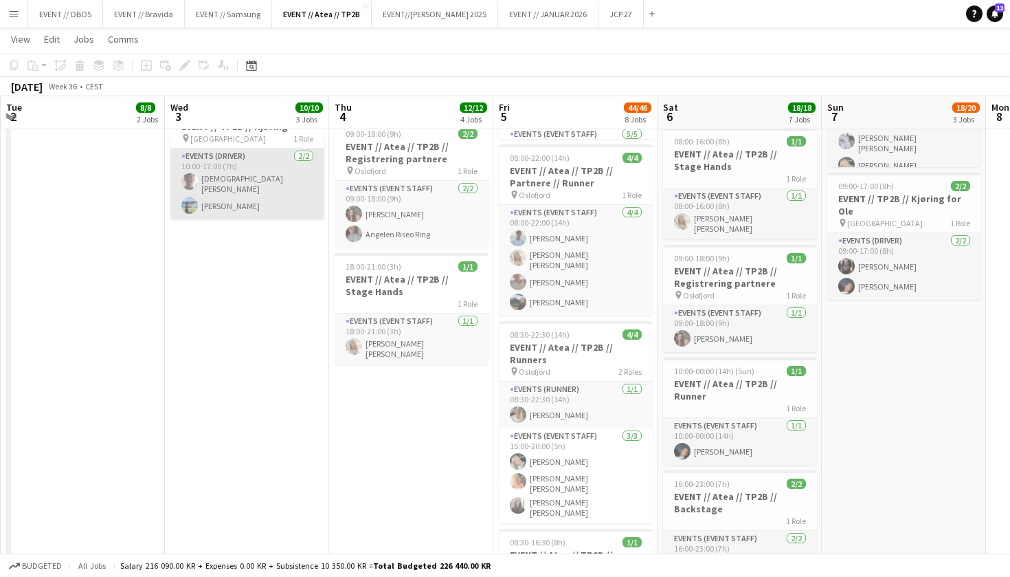
click at [247, 179] on app-card-role "Events (Driver) [DATE] 10:00-17:00 (7h) [PERSON_NAME] [PERSON_NAME]" at bounding box center [247, 183] width 154 height 71
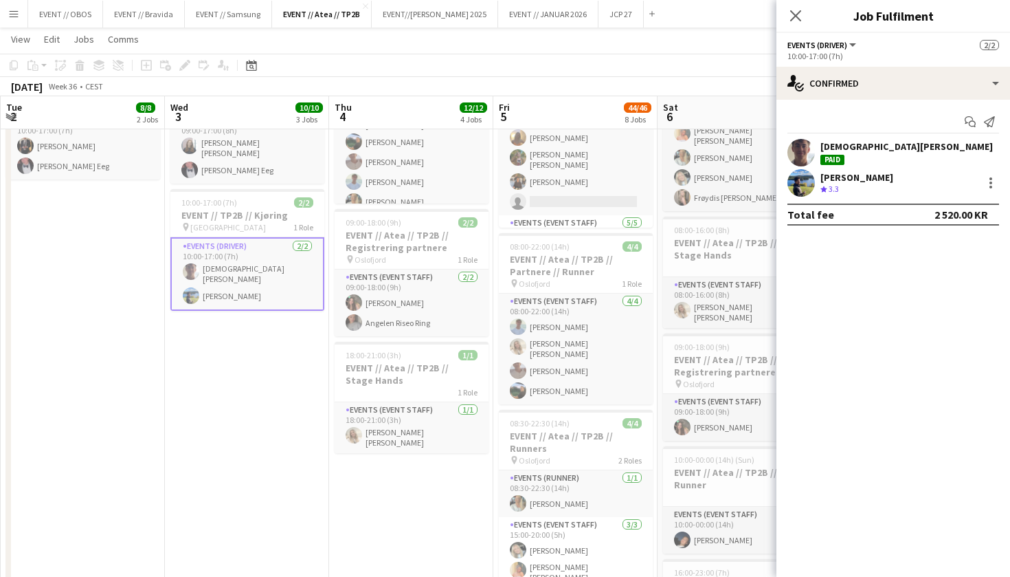
click at [238, 221] on div "pin Oslo 1 Role" at bounding box center [247, 226] width 154 height 11
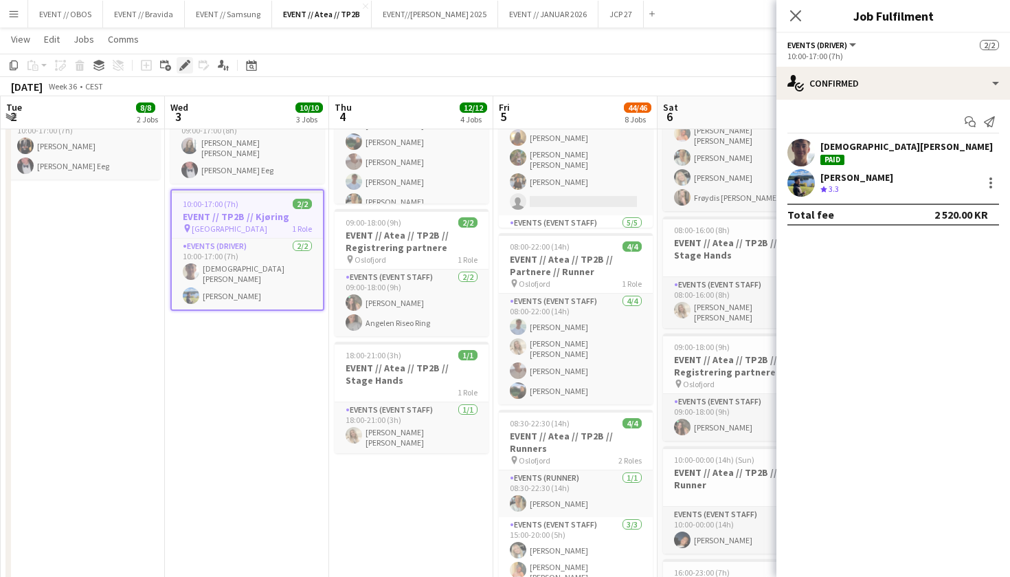
click at [179, 67] on icon "Edit" at bounding box center [184, 65] width 11 height 11
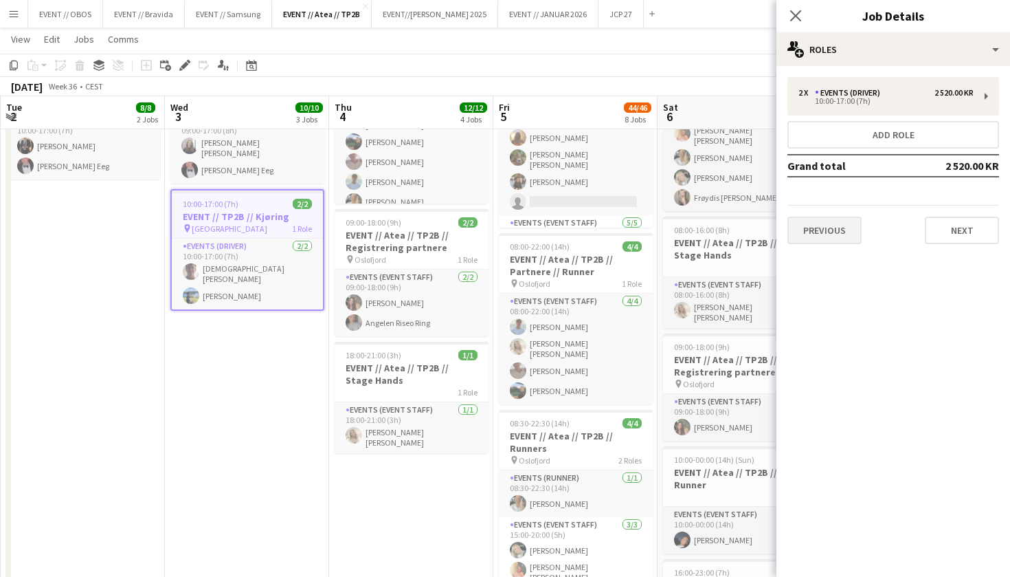
click at [816, 225] on button "Previous" at bounding box center [825, 229] width 74 height 27
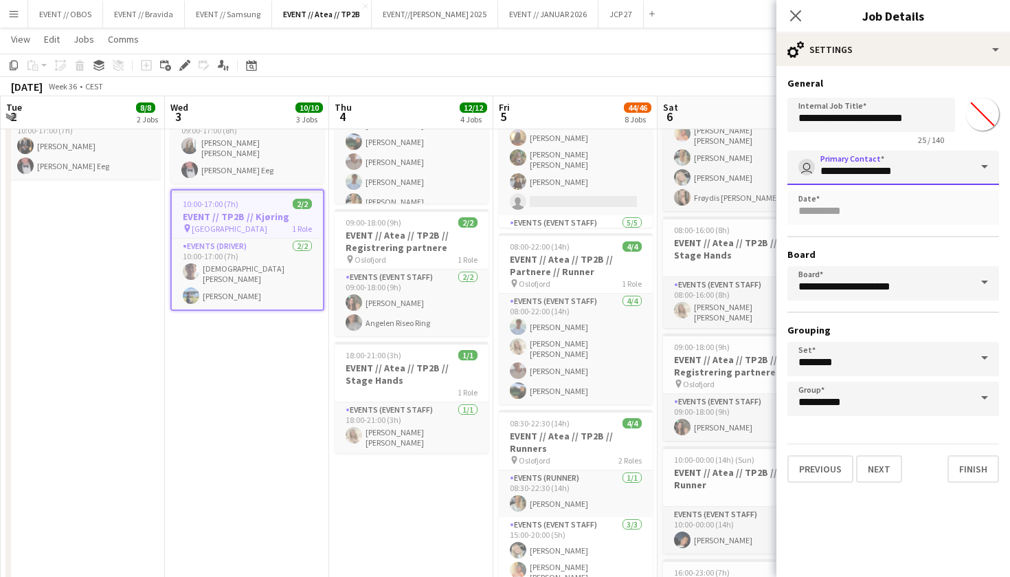
click at [853, 175] on input "**********" at bounding box center [894, 167] width 212 height 34
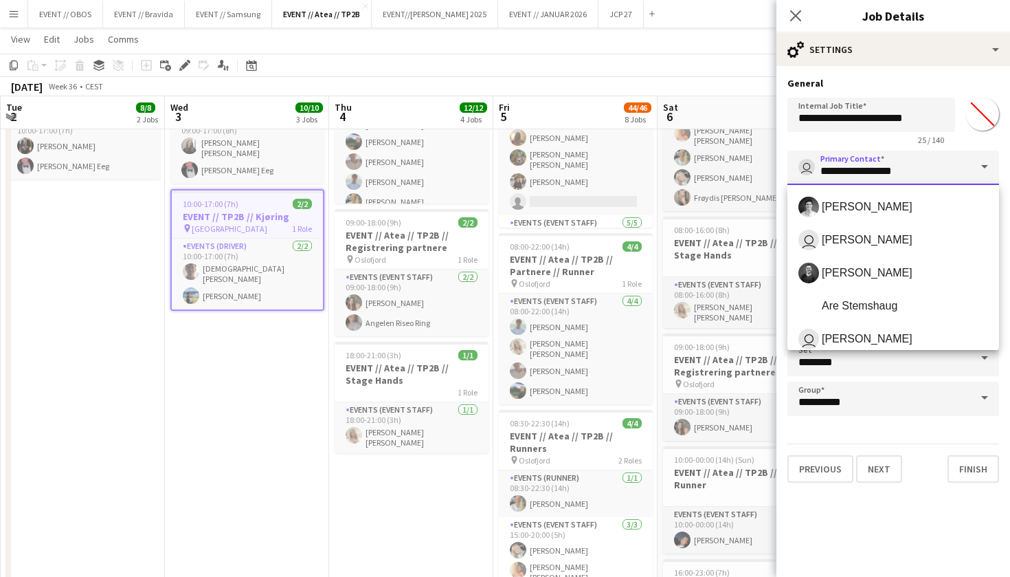
click at [955, 170] on input "**********" at bounding box center [894, 167] width 212 height 34
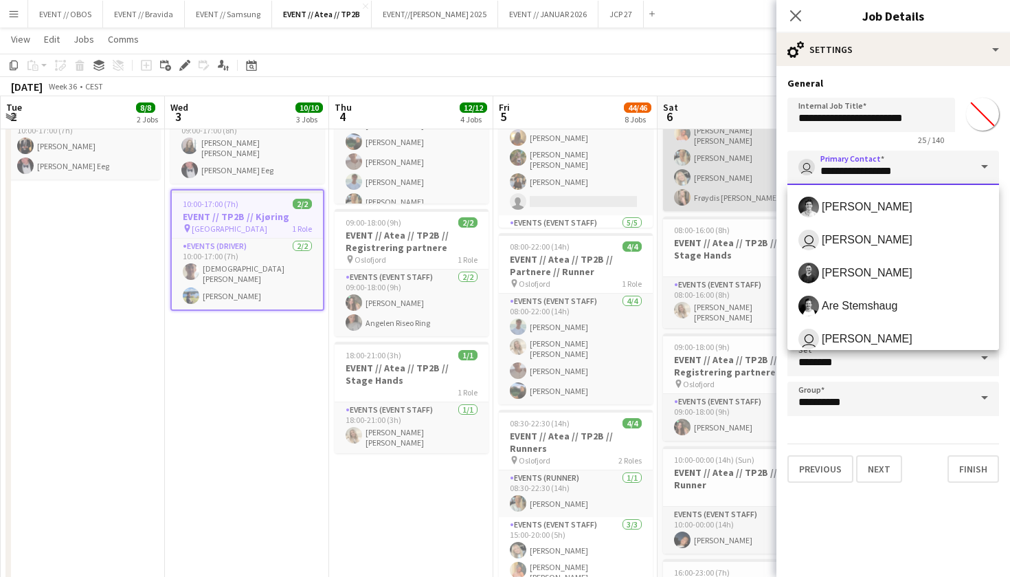
drag, startPoint x: 937, startPoint y: 176, endPoint x: 729, endPoint y: 168, distance: 208.4
click at [729, 168] on body "Menu Boards Boards Boards All jobs Status Workforce Workforce My Workforce Recr…" at bounding box center [505, 449] width 1010 height 1531
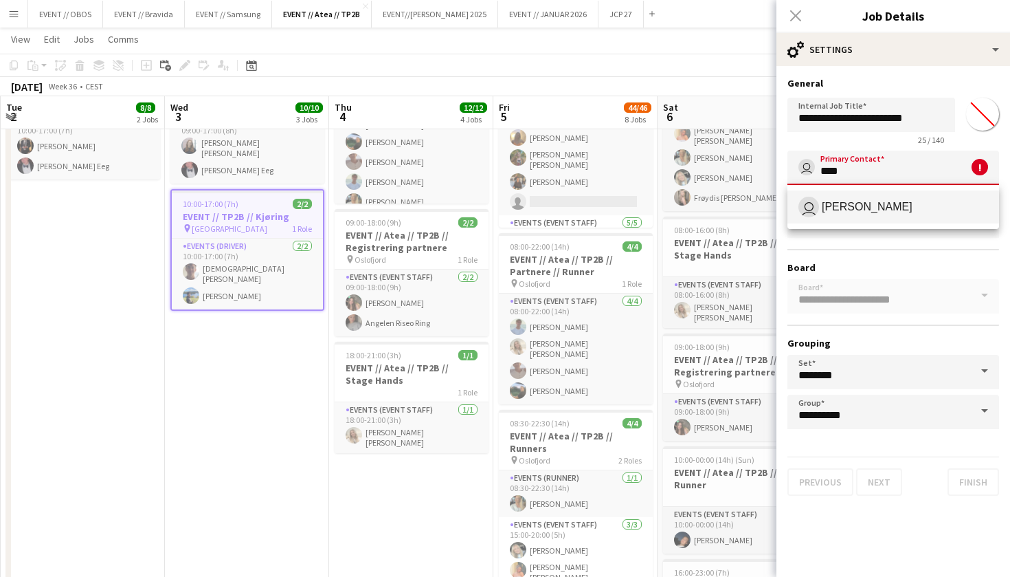
drag, startPoint x: 729, startPoint y: 168, endPoint x: 806, endPoint y: 202, distance: 84.3
click at [806, 202] on app-user-avatar "user" at bounding box center [809, 207] width 21 height 21
type input "**********"
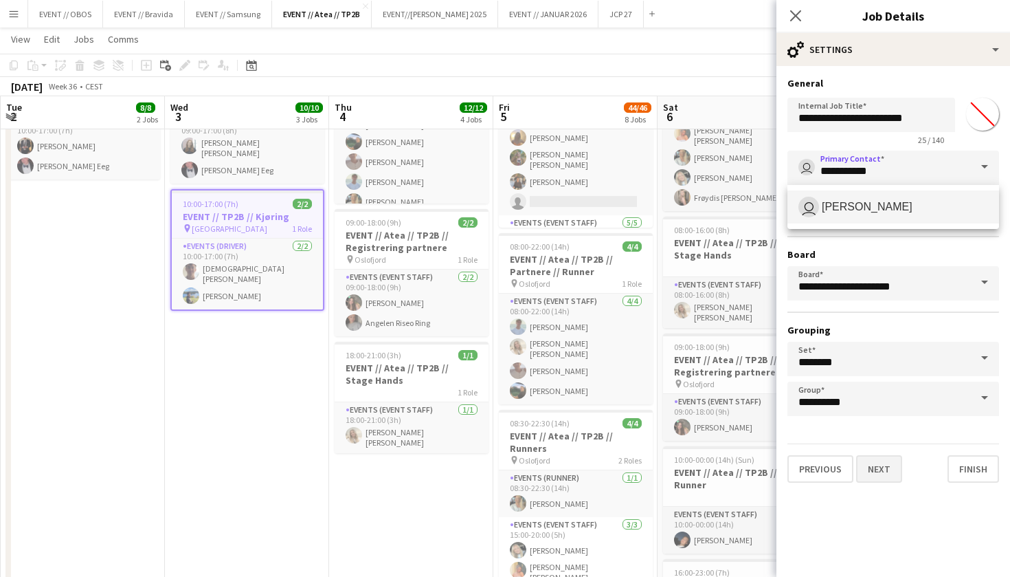
click at [886, 477] on button "Next" at bounding box center [879, 468] width 46 height 27
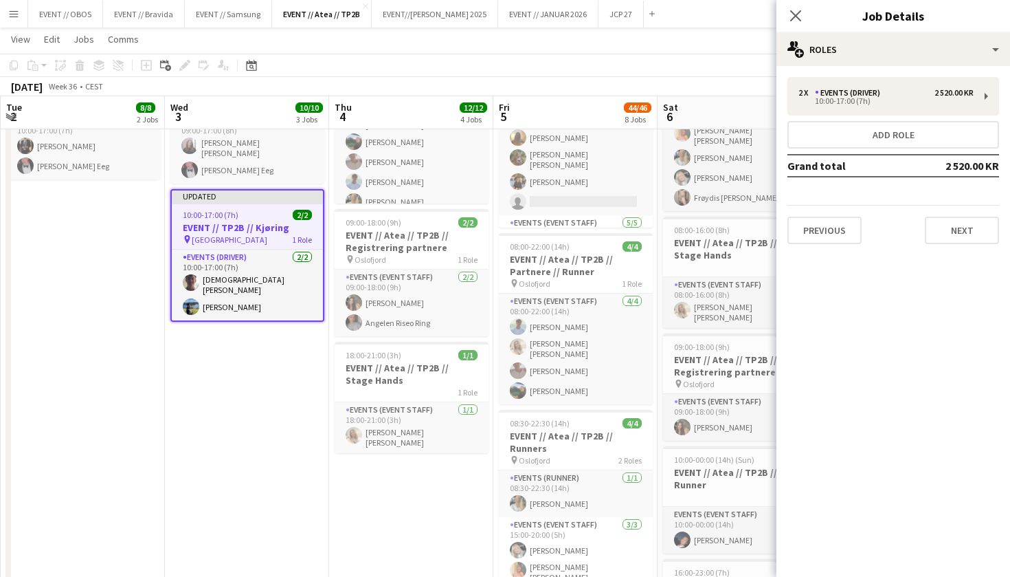
click at [711, 48] on app-page-menu "View Day view expanded Day view collapsed Month view Date picker Jump to [DATE]…" at bounding box center [505, 40] width 1010 height 26
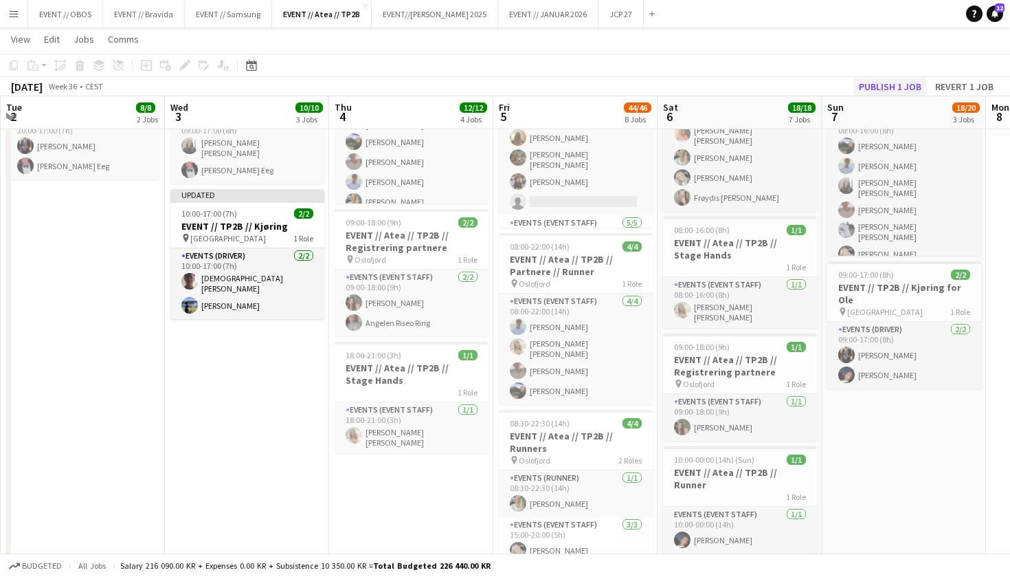
click at [879, 89] on button "Publish 1 job" at bounding box center [891, 87] width 74 height 18
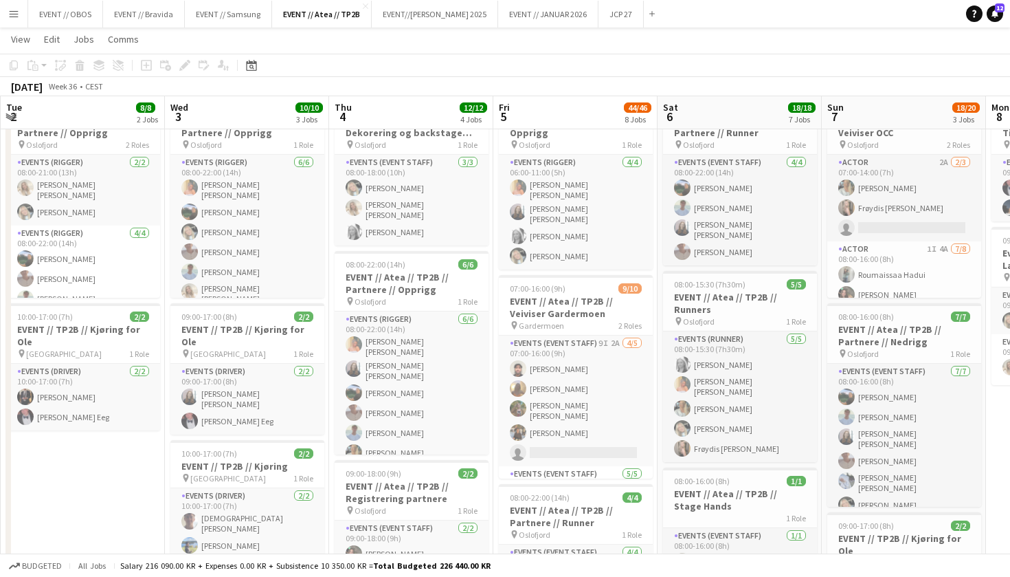
click at [13, 21] on button "Menu" at bounding box center [13, 13] width 27 height 27
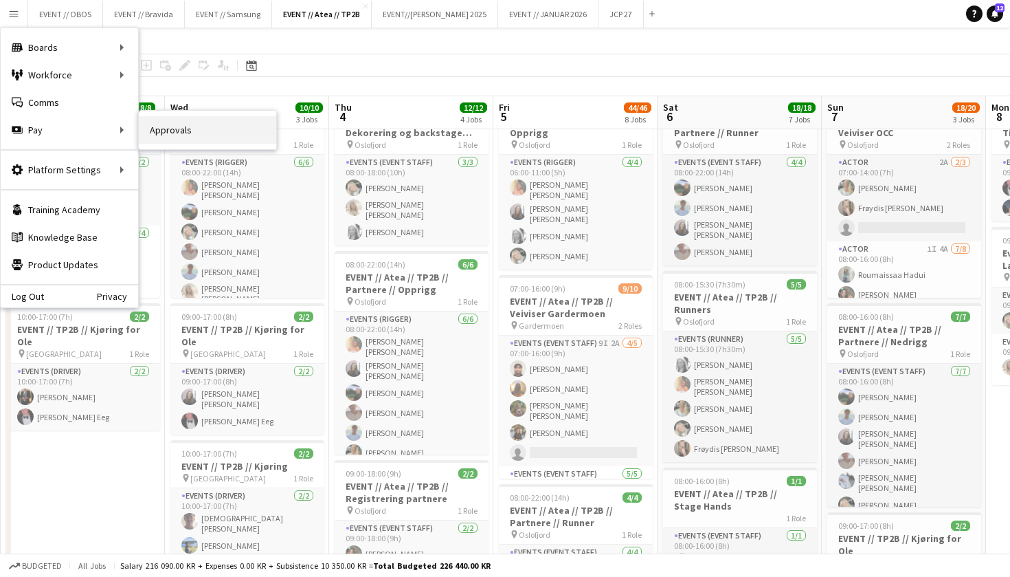
click at [150, 137] on link "Approvals" at bounding box center [207, 129] width 137 height 27
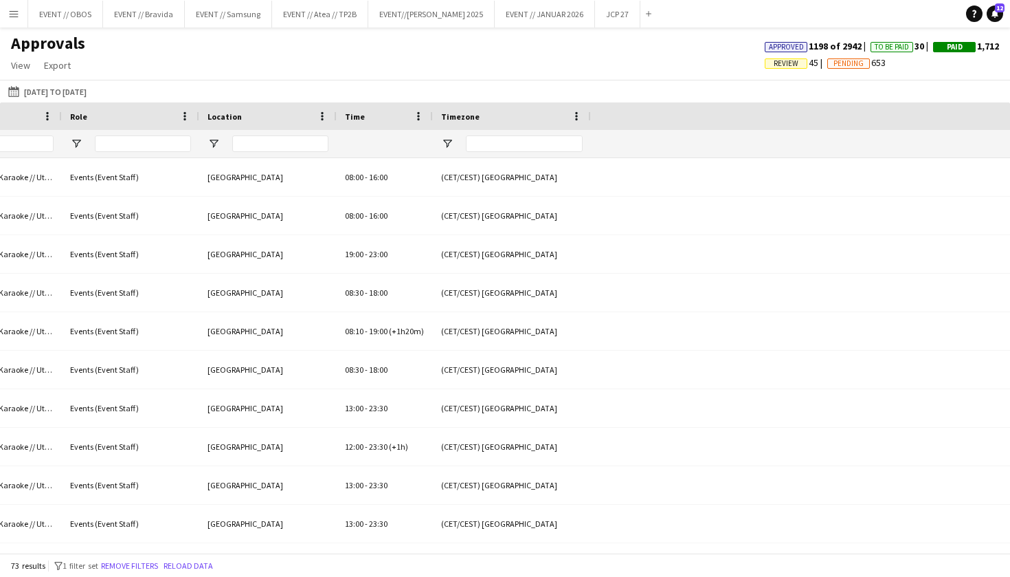
scroll to position [0, 1138]
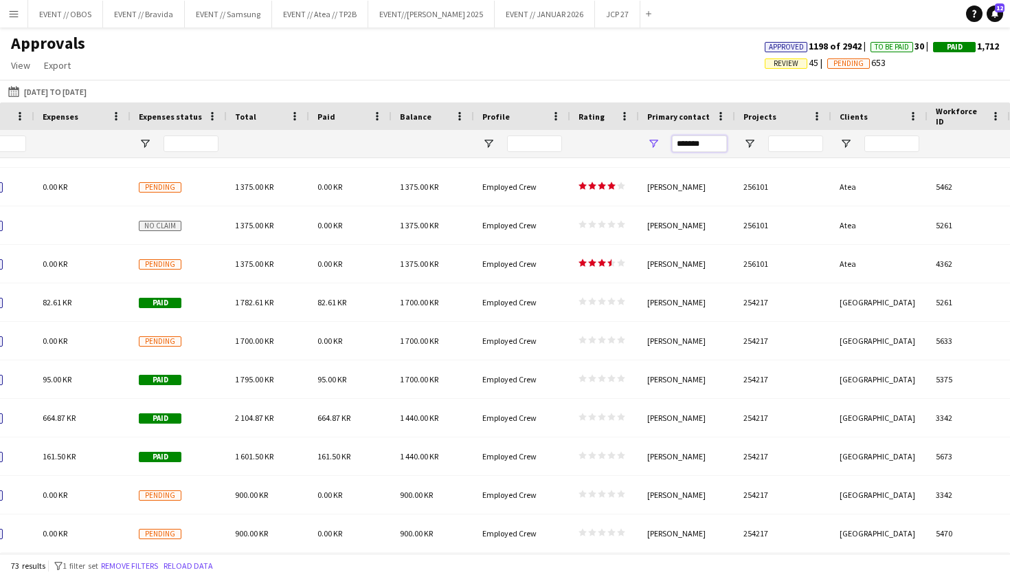
drag, startPoint x: 692, startPoint y: 147, endPoint x: 610, endPoint y: 135, distance: 83.4
click at [712, 144] on input "*******" at bounding box center [699, 143] width 55 height 16
type input "*"
click at [696, 79] on div "Approvals View Customise view Customise filters Reset Filters Reset View Reset …" at bounding box center [505, 56] width 1010 height 47
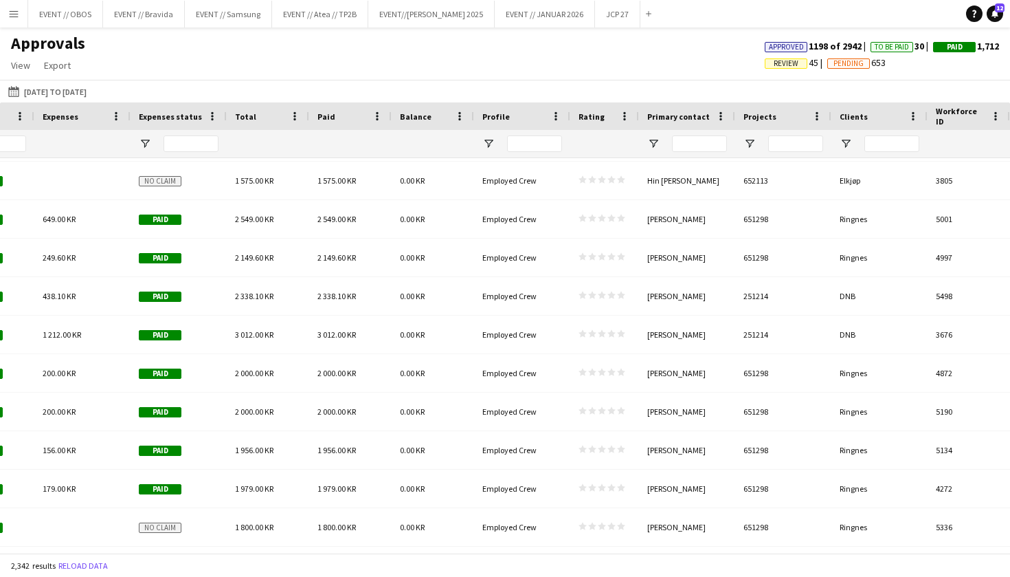
click at [695, 133] on div at bounding box center [699, 143] width 55 height 27
click at [701, 144] on input "Primary contact Filter Input" at bounding box center [699, 143] width 55 height 16
type input "*******"
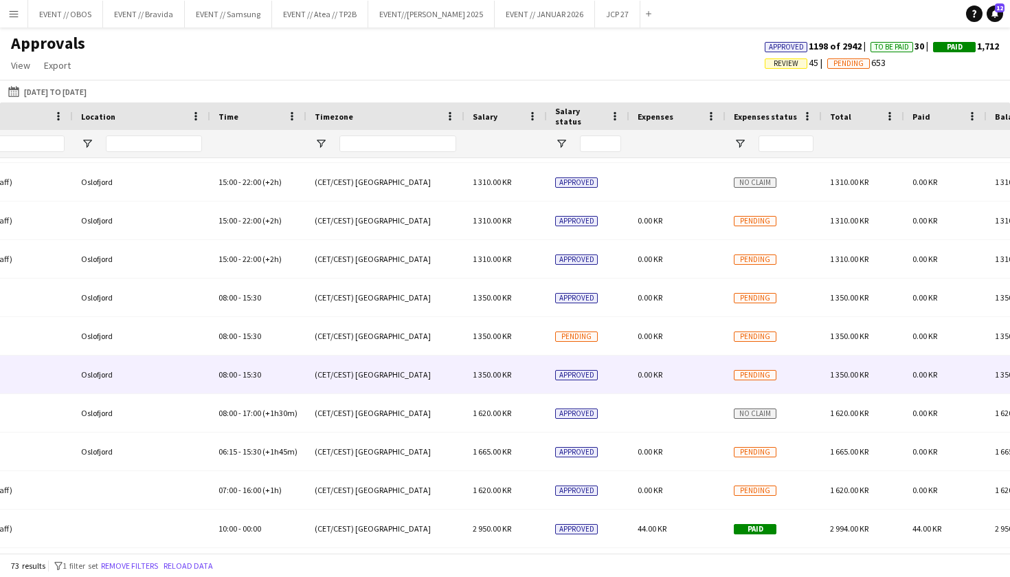
click at [660, 366] on div "0.00 KR" at bounding box center [677, 374] width 96 height 38
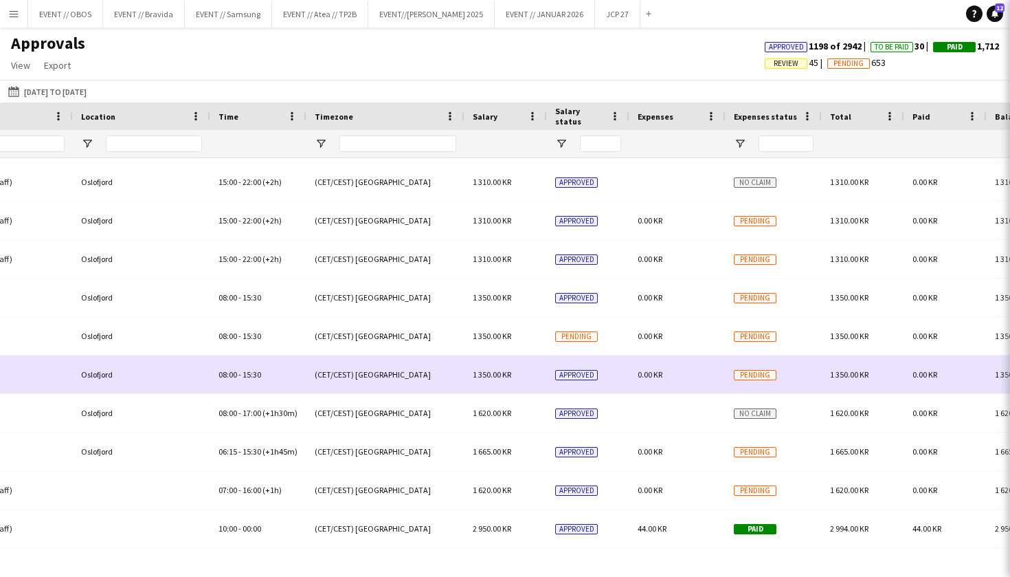
click at [658, 346] on div "0.00 KR" at bounding box center [677, 336] width 96 height 38
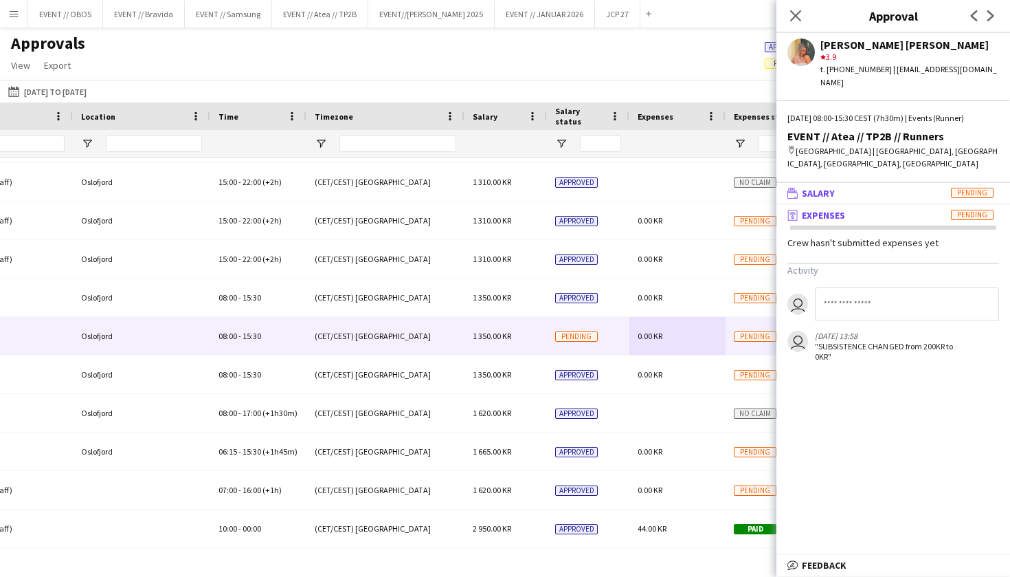
click at [832, 187] on span "Salary" at bounding box center [818, 193] width 33 height 12
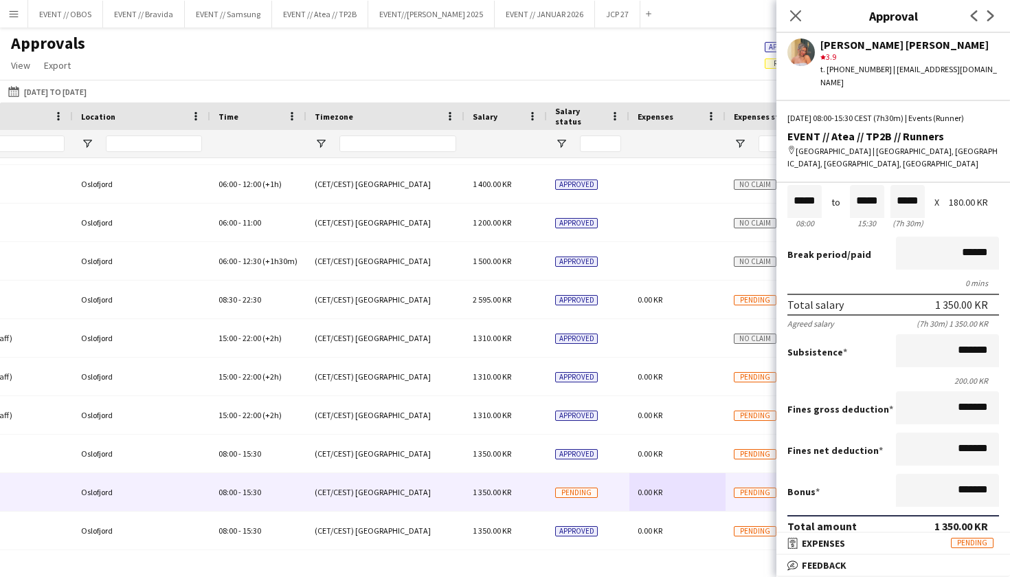
click at [571, 68] on div "Approvals View Customise view Customise filters Reset Filters Reset View Reset …" at bounding box center [505, 56] width 1010 height 47
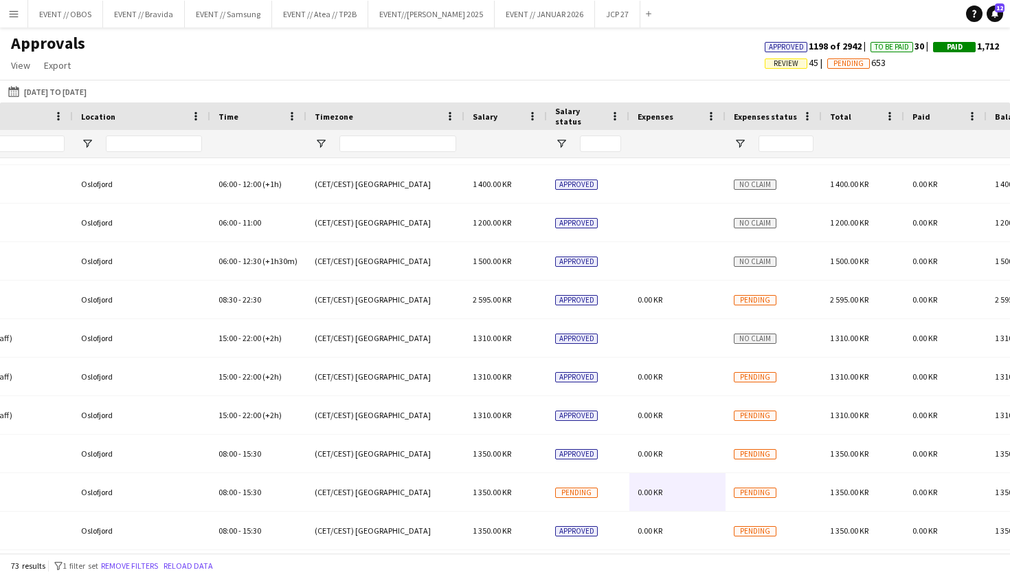
click at [489, 49] on div "Approvals View Customise view Customise filters Reset Filters Reset View Reset …" at bounding box center [505, 56] width 1010 height 47
click at [441, 10] on button "EVENT//[PERSON_NAME] 2025 Close" at bounding box center [431, 14] width 126 height 27
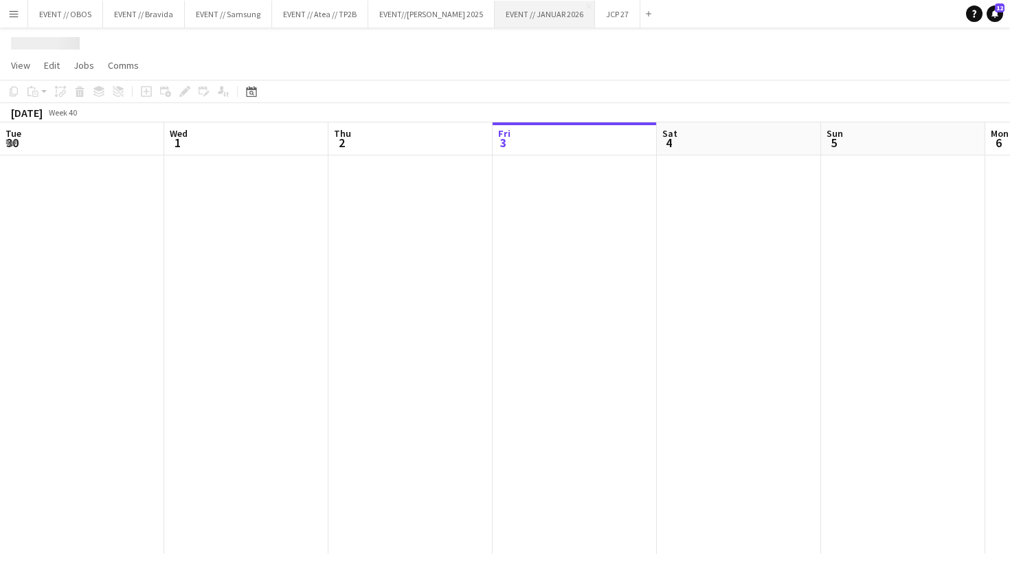
scroll to position [0, 328]
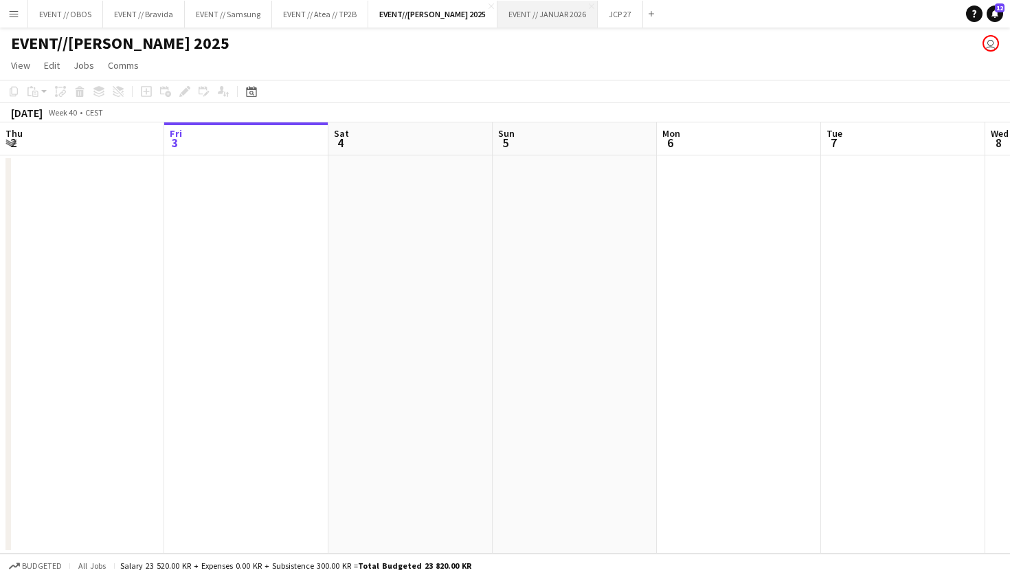
click at [505, 16] on button "EVENT // JANUAR 2026 Close" at bounding box center [548, 14] width 100 height 27
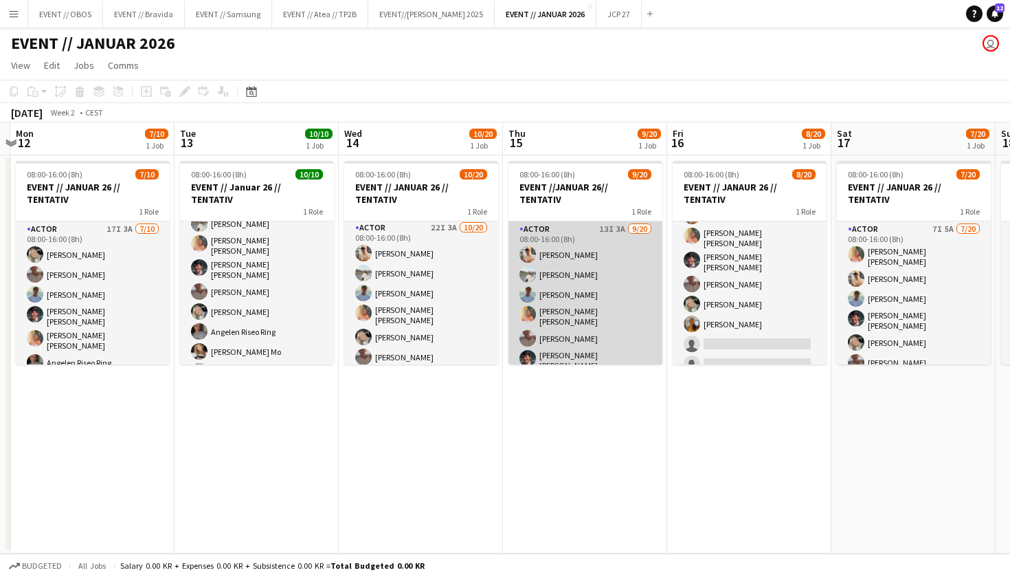
scroll to position [-1, 0]
click at [525, 330] on app-user-avatar at bounding box center [528, 338] width 16 height 16
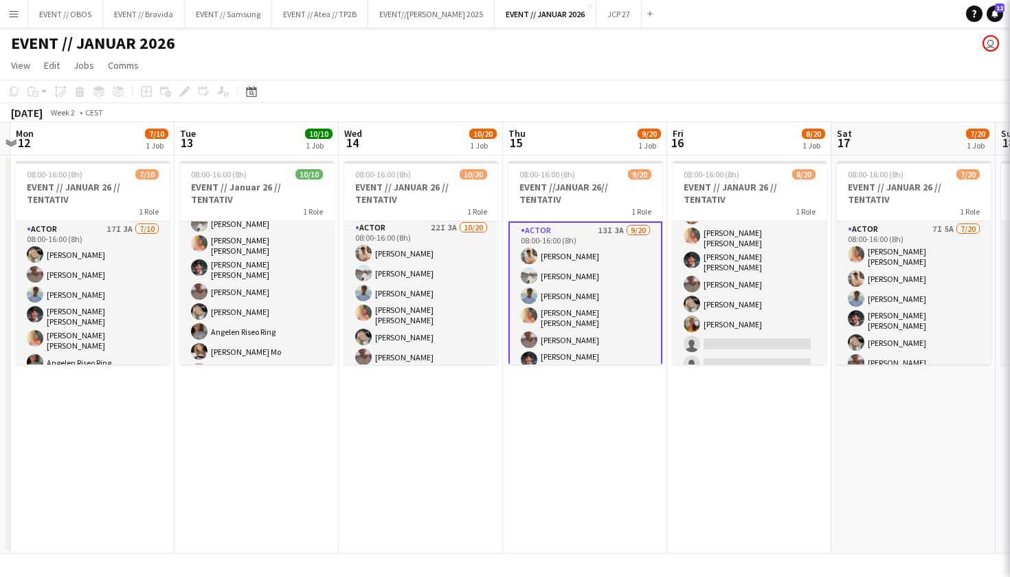
scroll to position [0, 0]
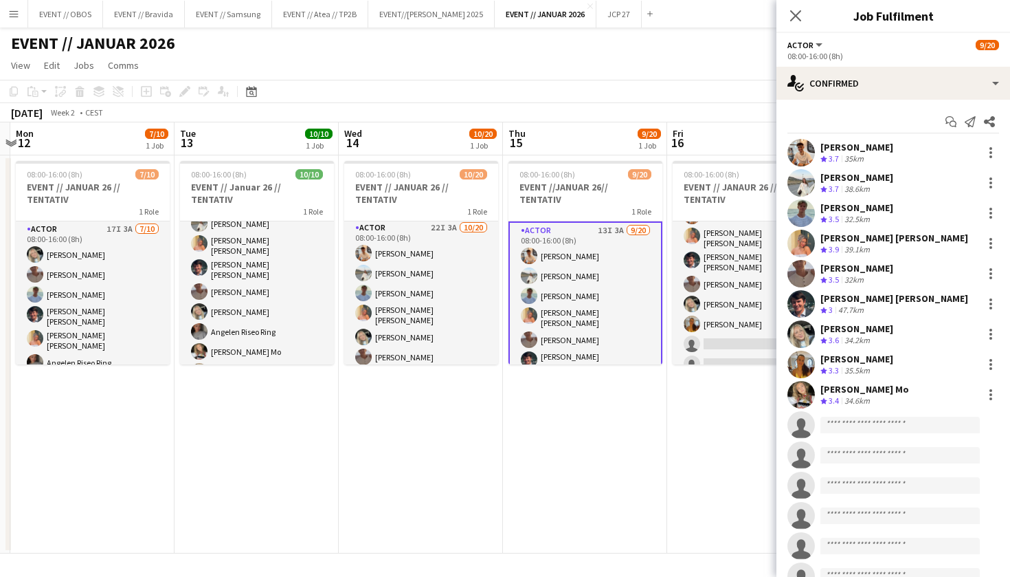
click at [540, 394] on app-date-cell "08:00-16:00 (8h) 9/20 EVENT //JANUAR 26// TENTATIV 1 Role Actor 13I 3A [DATE] 0…" at bounding box center [585, 354] width 164 height 398
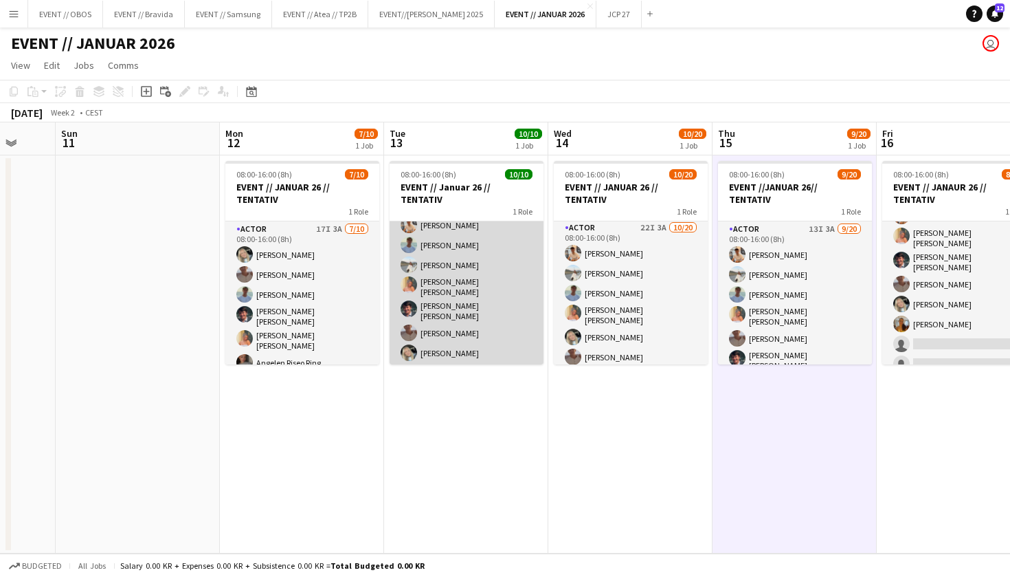
scroll to position [27, 0]
click at [489, 381] on app-date-cell "08:00-16:00 (8h) 10/10 EVENT // Januar 26 // TENTATIV 1 Role Actor [DATE] 08:00…" at bounding box center [466, 354] width 164 height 398
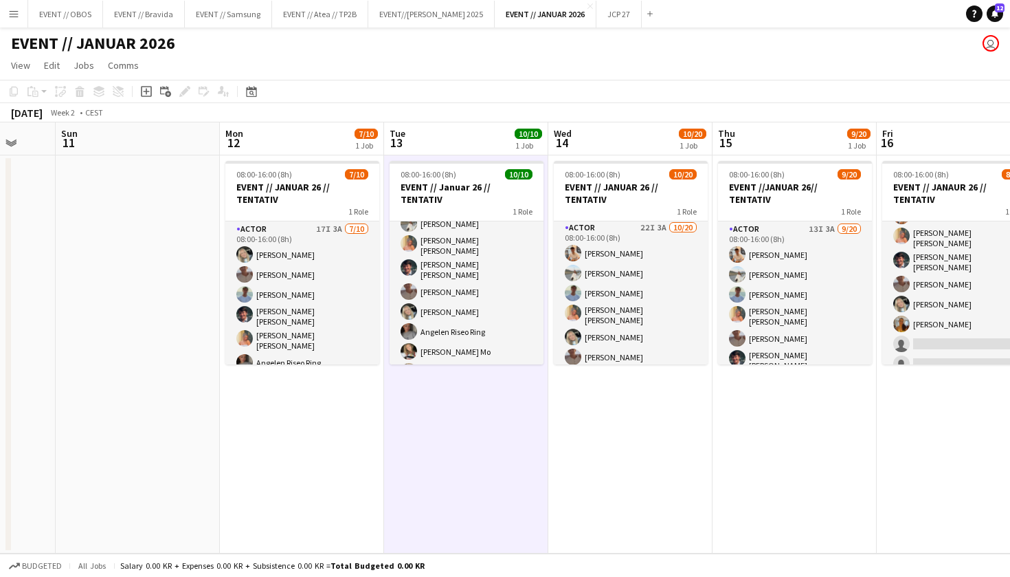
scroll to position [0, 0]
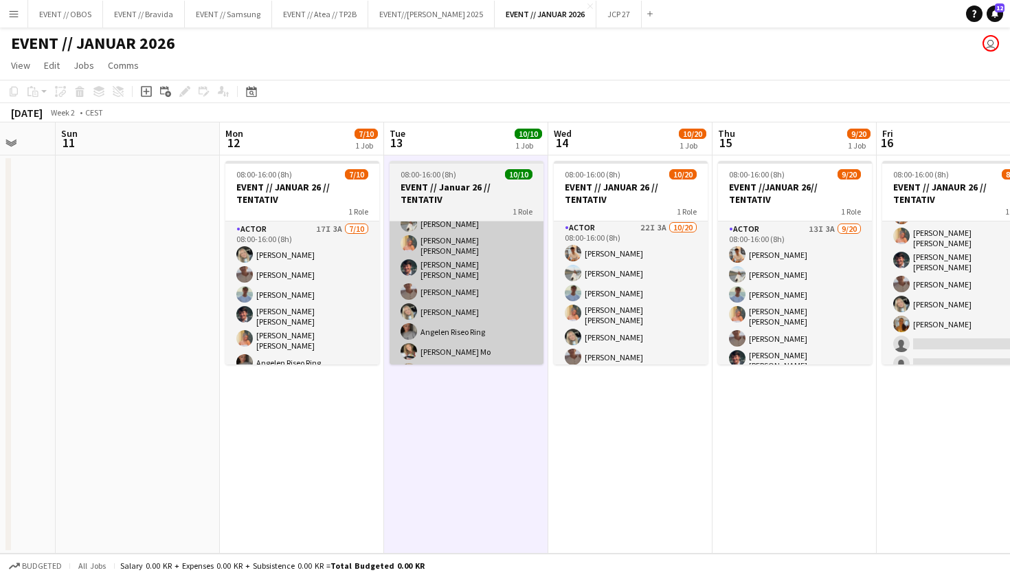
drag, startPoint x: 546, startPoint y: 331, endPoint x: 531, endPoint y: 316, distance: 20.9
click at [531, 316] on app-card-role "Actor [DATE] 08:00-16:00 (8h) [PERSON_NAME] [PERSON_NAME] Næss [PERSON_NAME] [P…" at bounding box center [467, 267] width 154 height 234
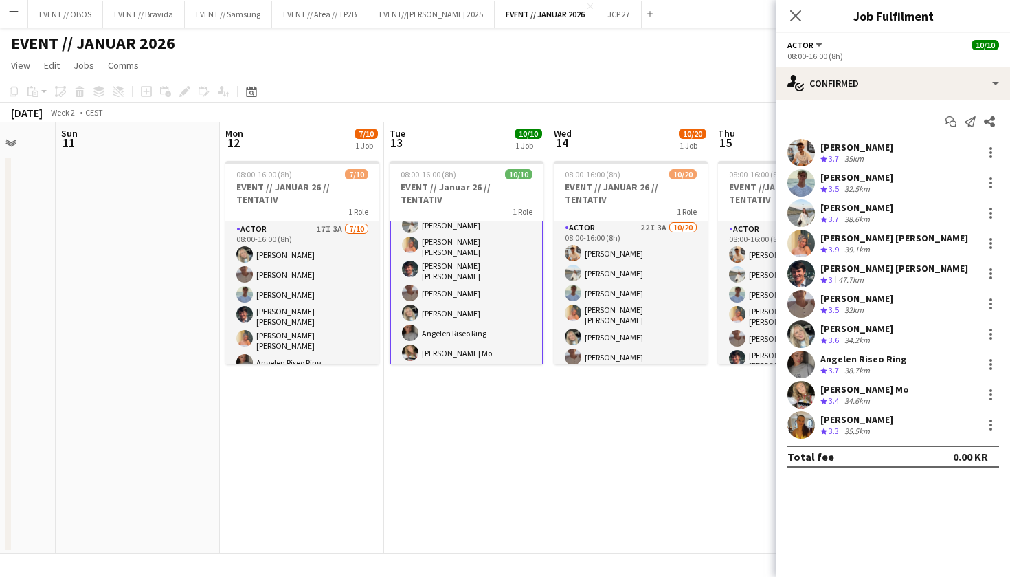
click at [525, 462] on app-date-cell "08:00-16:00 (8h) 10/10 EVENT // Januar 26 // TENTATIV 1 Role Actor [DATE] 08:00…" at bounding box center [466, 354] width 164 height 398
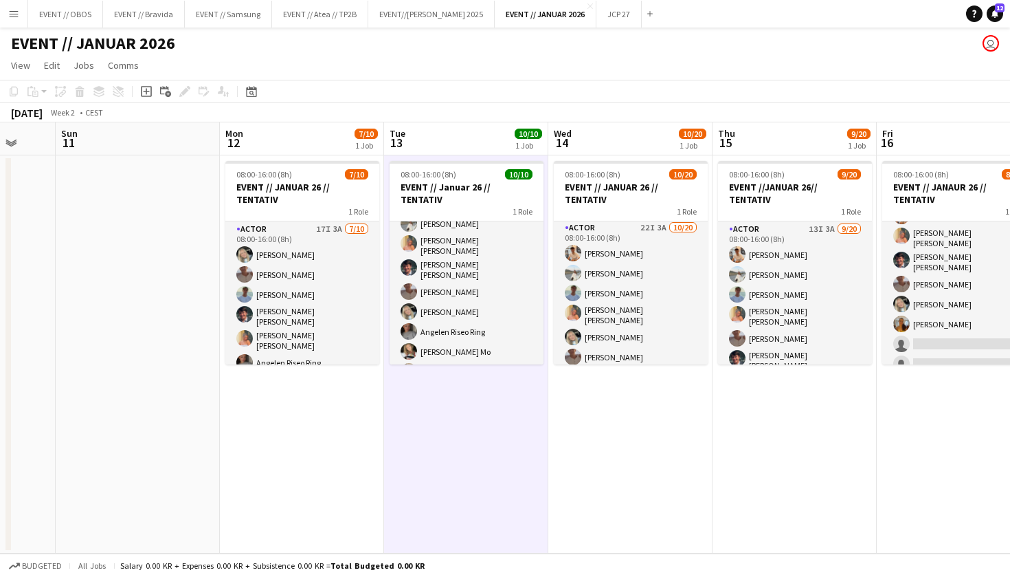
scroll to position [0, 630]
